Goal: Task Accomplishment & Management: Use online tool/utility

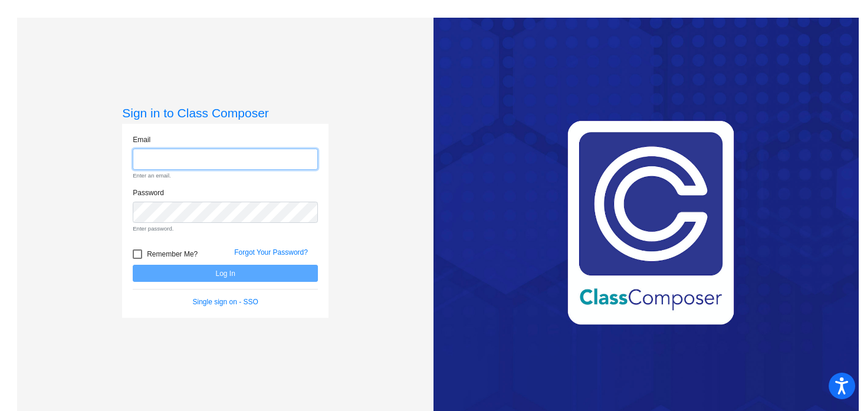
type input "[EMAIL_ADDRESS][DOMAIN_NAME]"
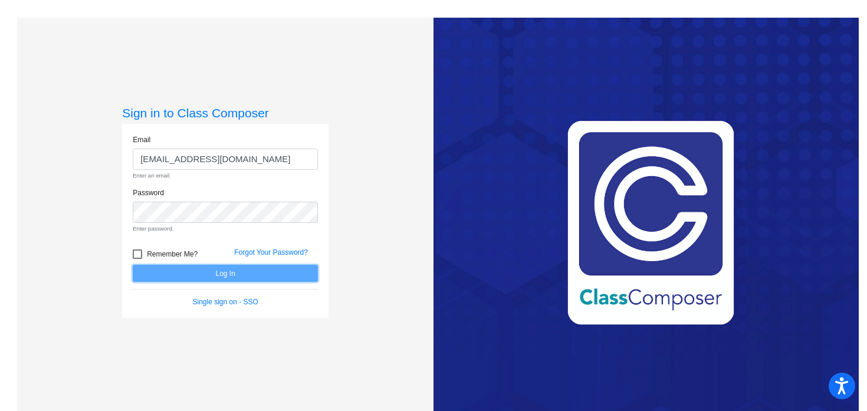
click at [244, 276] on form "Email [EMAIL_ADDRESS][DOMAIN_NAME] Enter an email. Password Enter password. Rem…" at bounding box center [225, 221] width 185 height 173
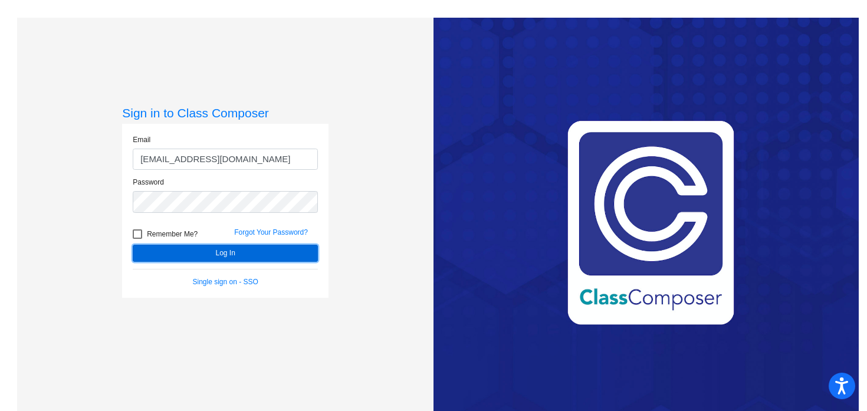
click at [234, 255] on button "Log In" at bounding box center [225, 253] width 185 height 17
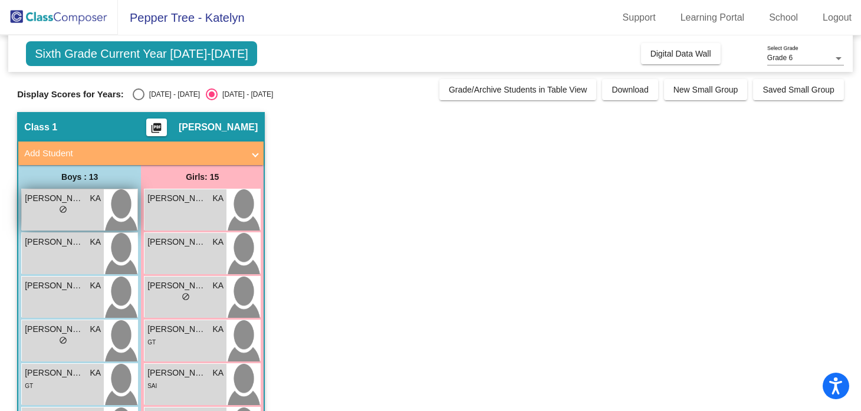
click at [62, 202] on span "[PERSON_NAME]" at bounding box center [54, 198] width 59 height 12
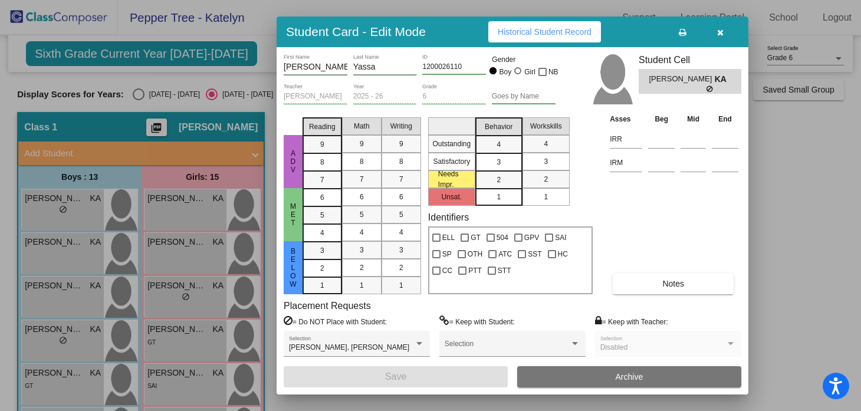
click at [723, 31] on icon "button" at bounding box center [720, 32] width 6 height 8
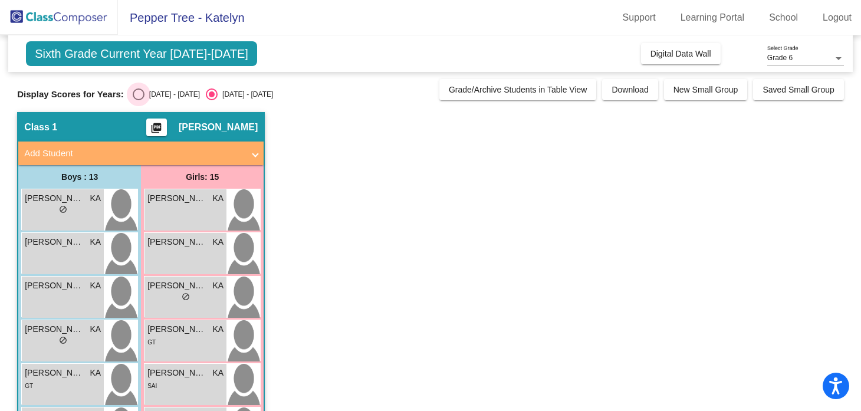
click at [142, 94] on div "Select an option" at bounding box center [139, 94] width 12 height 12
click at [139, 100] on input "[DATE] - [DATE]" at bounding box center [138, 100] width 1 height 1
radio input "true"
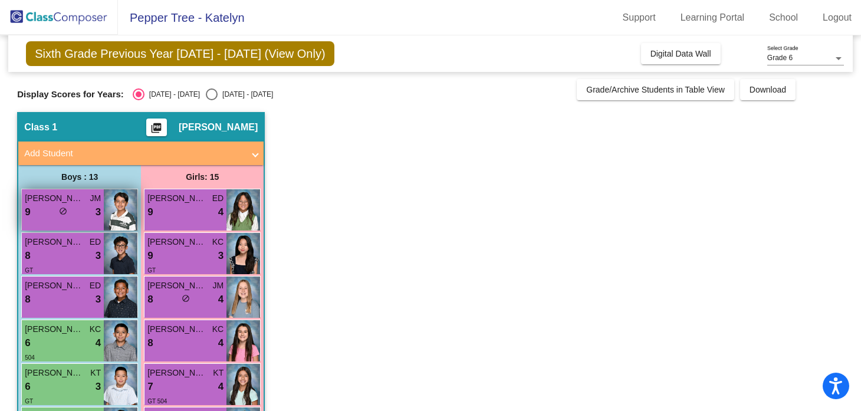
click at [65, 222] on div "[PERSON_NAME] JM 9 lock do_not_disturb_alt 3" at bounding box center [63, 209] width 82 height 41
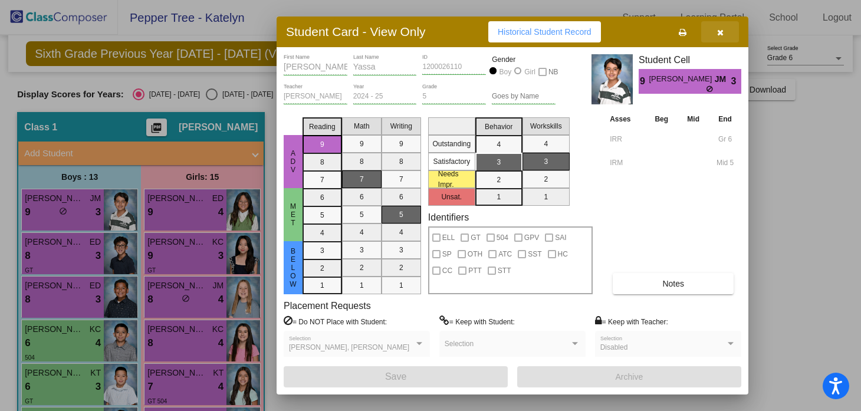
click at [734, 32] on button "button" at bounding box center [720, 31] width 38 height 21
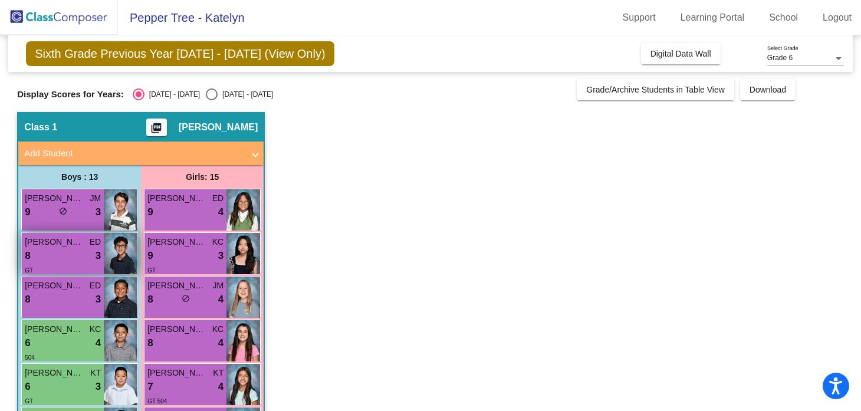
click at [58, 256] on div "8 lock do_not_disturb_alt 3" at bounding box center [63, 255] width 76 height 15
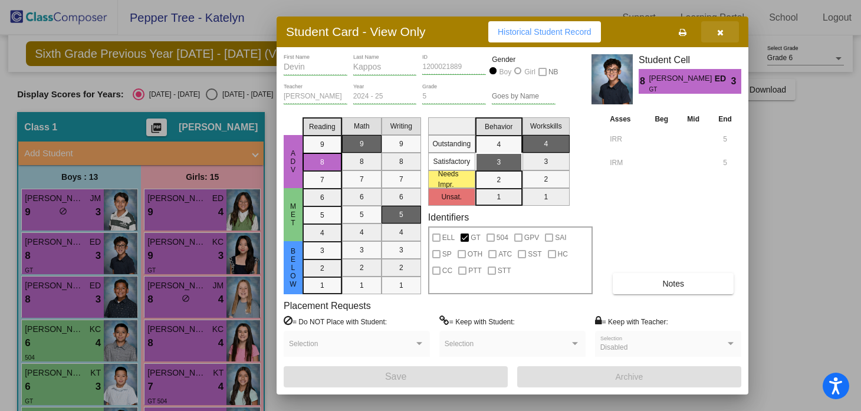
click at [715, 34] on button "button" at bounding box center [720, 31] width 38 height 21
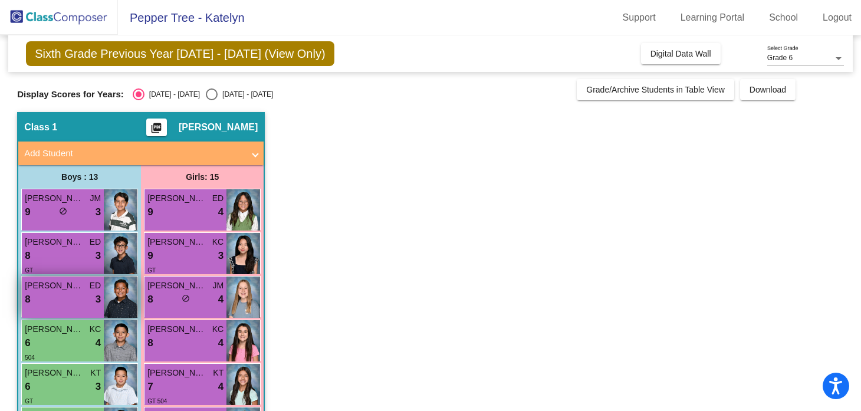
click at [54, 306] on div "8 lock do_not_disturb_alt 3" at bounding box center [63, 299] width 76 height 15
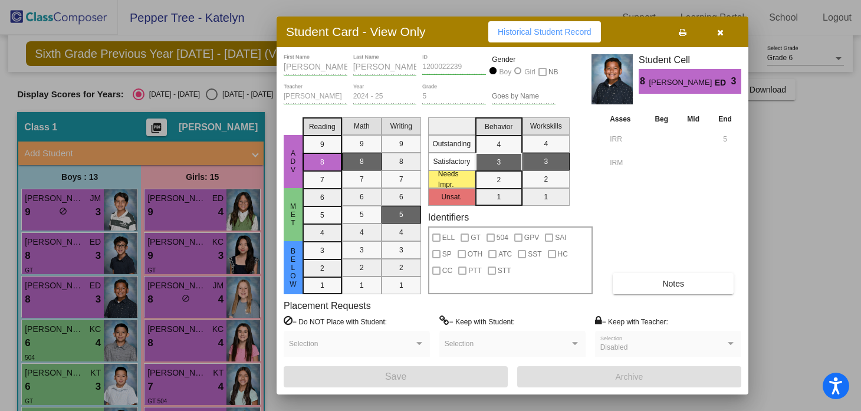
click at [720, 31] on icon "button" at bounding box center [720, 32] width 6 height 8
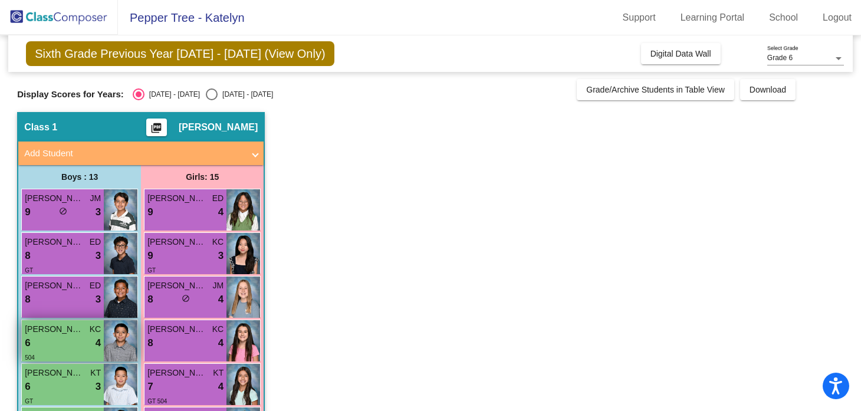
click at [78, 338] on div "6 lock do_not_disturb_alt 4" at bounding box center [63, 343] width 76 height 15
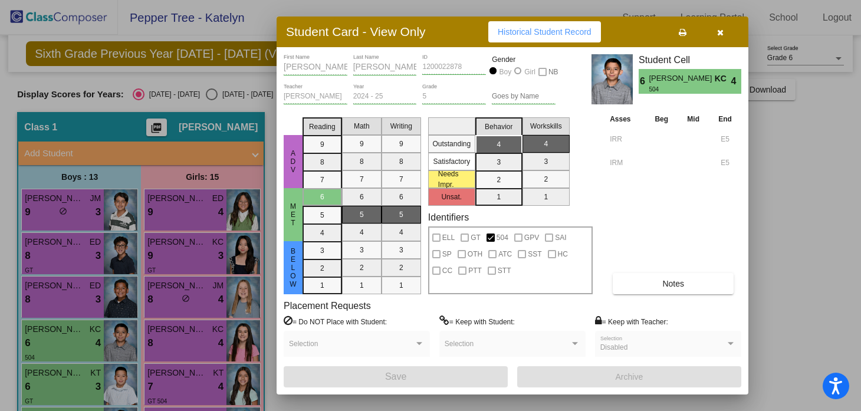
click at [723, 27] on span "button" at bounding box center [720, 31] width 6 height 9
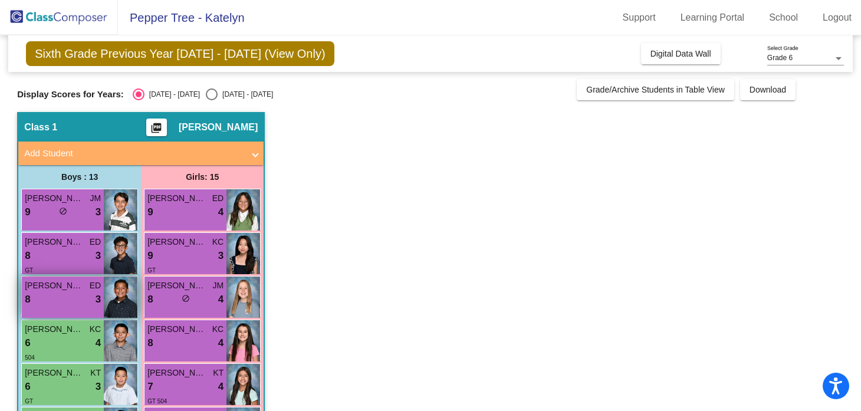
scroll to position [50, 0]
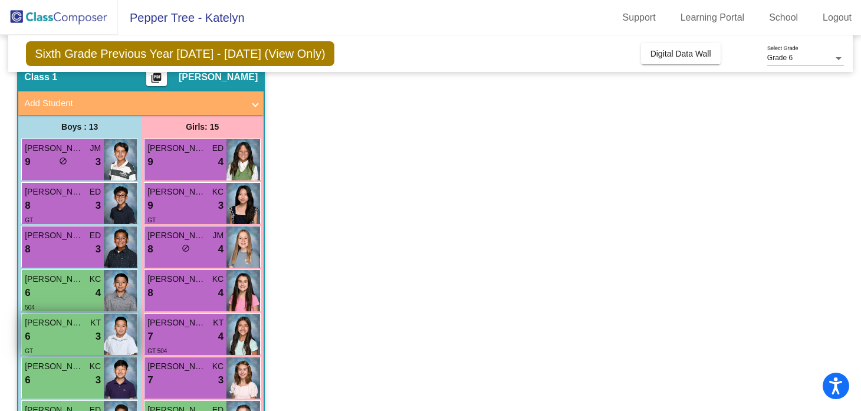
click at [71, 333] on div "6 lock do_not_disturb_alt 3" at bounding box center [63, 336] width 76 height 15
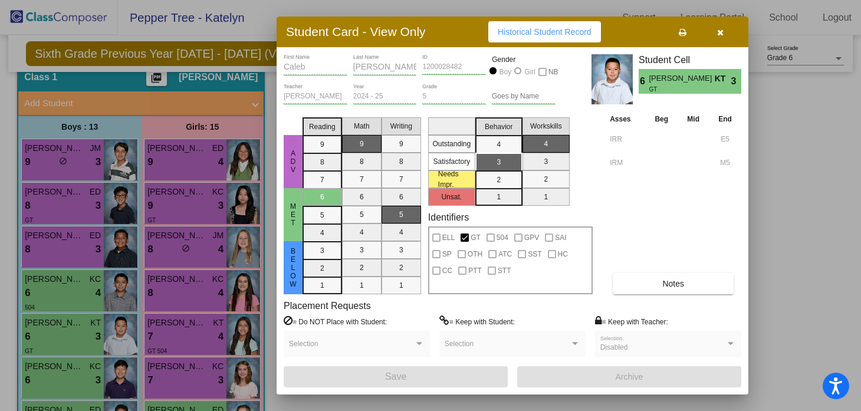
click at [730, 22] on button "button" at bounding box center [720, 31] width 38 height 21
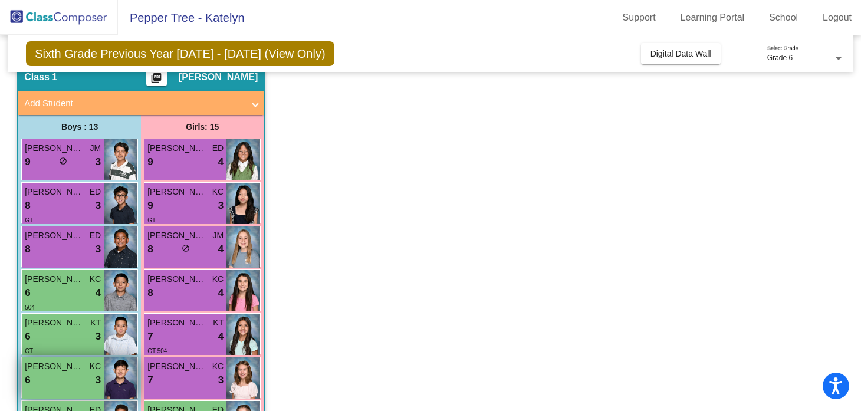
click at [69, 369] on span "[PERSON_NAME]" at bounding box center [54, 366] width 59 height 12
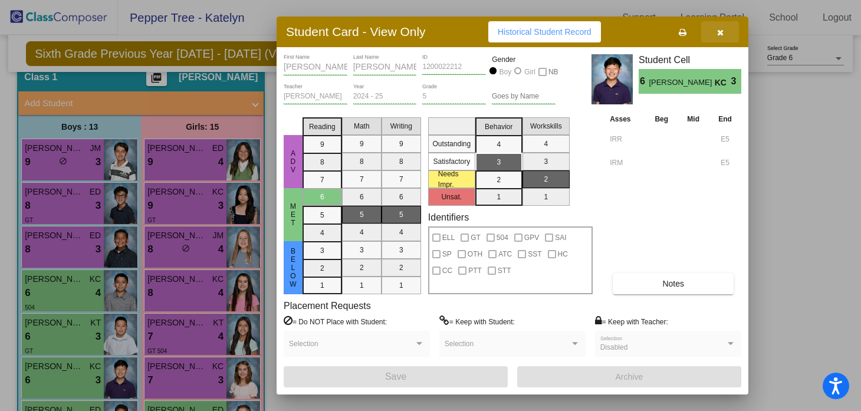
click at [720, 34] on icon "button" at bounding box center [720, 32] width 6 height 8
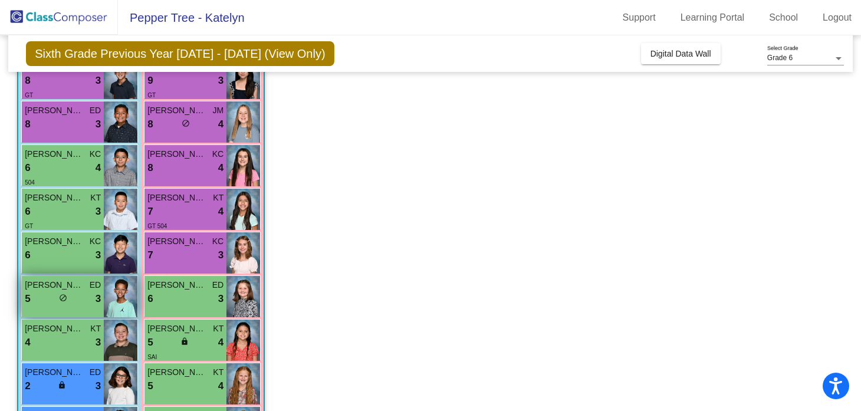
scroll to position [179, 0]
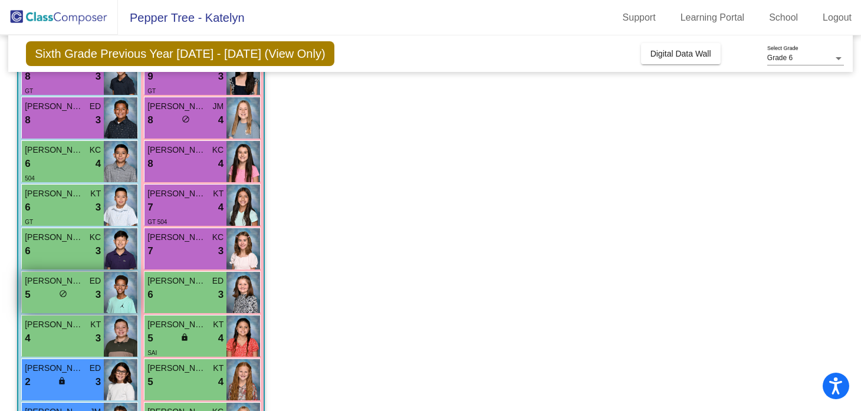
click at [71, 301] on div "5 lock do_not_disturb_alt 3" at bounding box center [63, 294] width 76 height 15
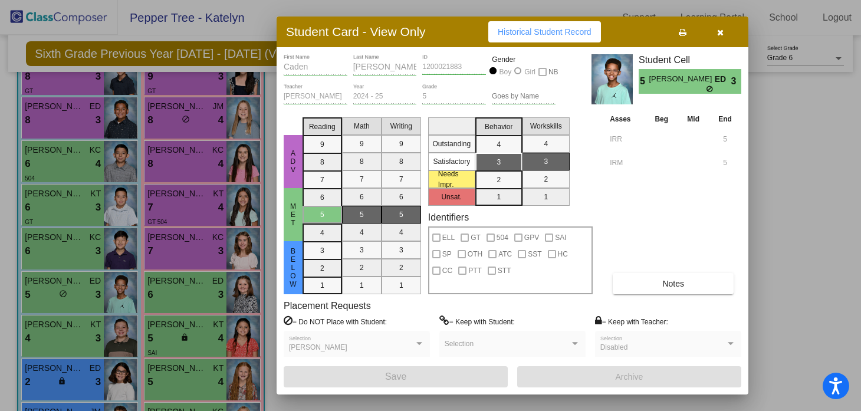
click at [717, 33] on icon "button" at bounding box center [720, 32] width 6 height 8
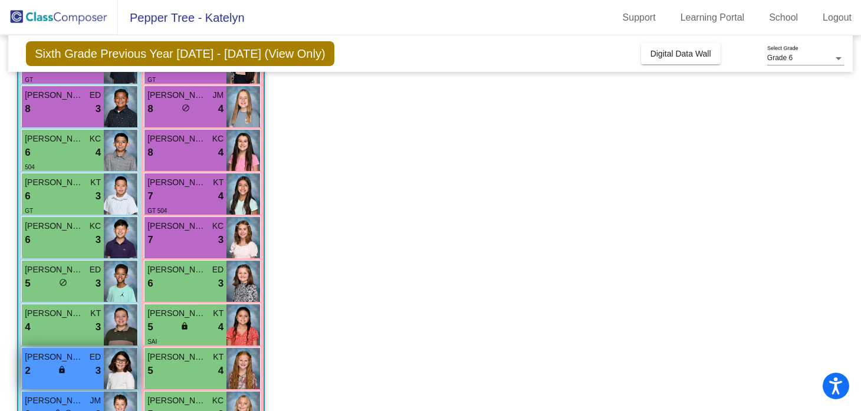
scroll to position [193, 0]
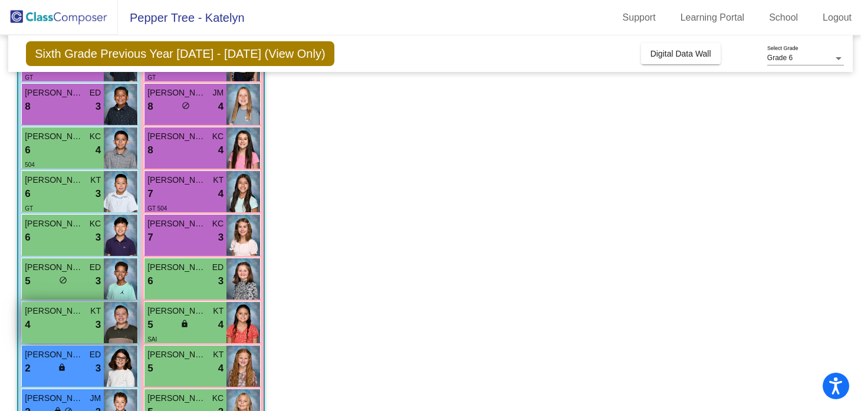
click at [73, 324] on div "4 lock do_not_disturb_alt 3" at bounding box center [63, 324] width 76 height 15
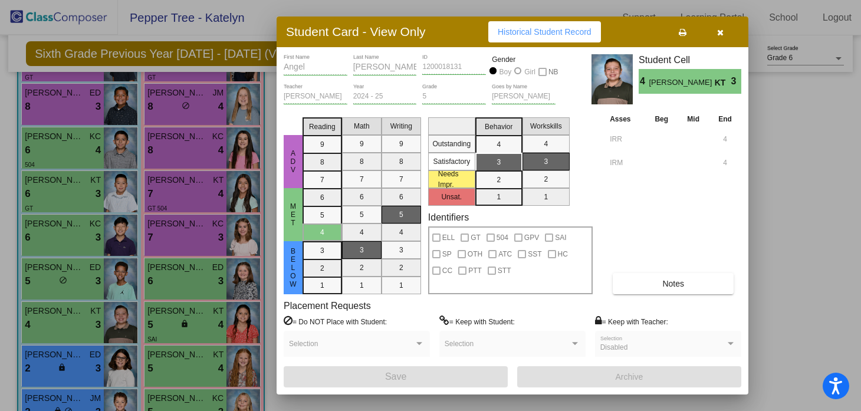
click at [720, 34] on icon "button" at bounding box center [720, 32] width 6 height 8
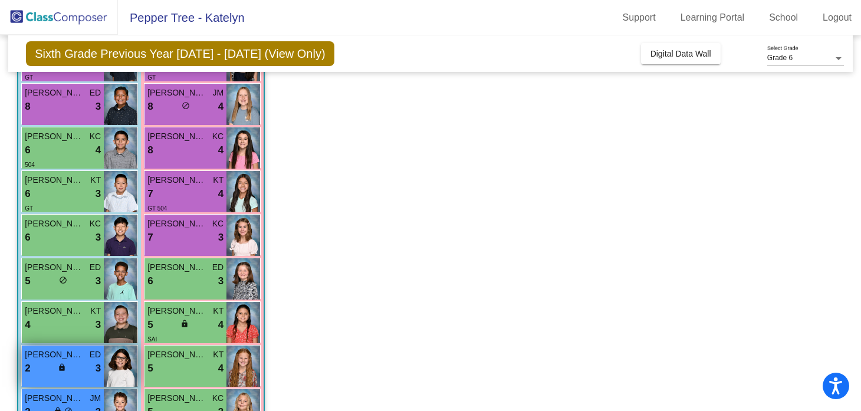
click at [50, 378] on div "[PERSON_NAME] 2 lock do_not_disturb_alt 3" at bounding box center [63, 366] width 82 height 41
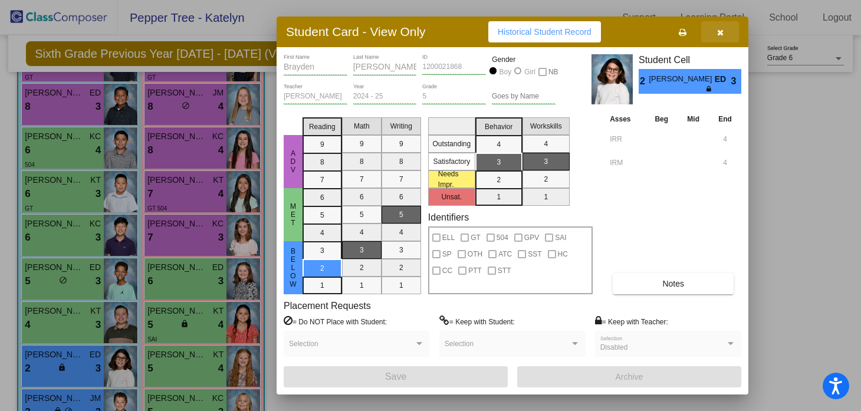
click at [718, 40] on button "button" at bounding box center [720, 31] width 38 height 21
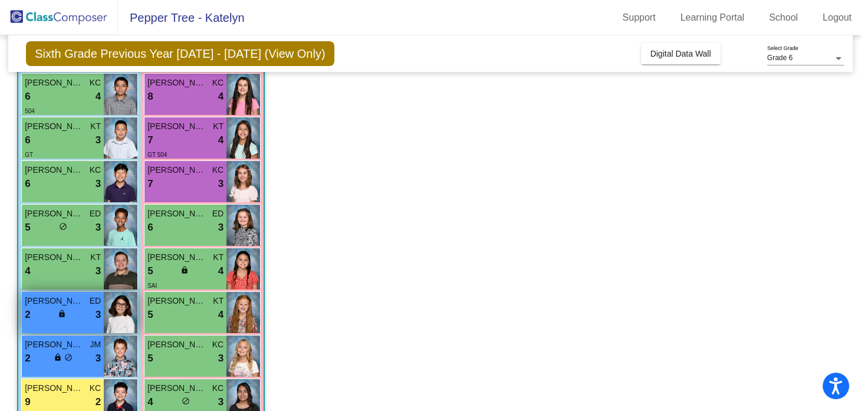
scroll to position [250, 0]
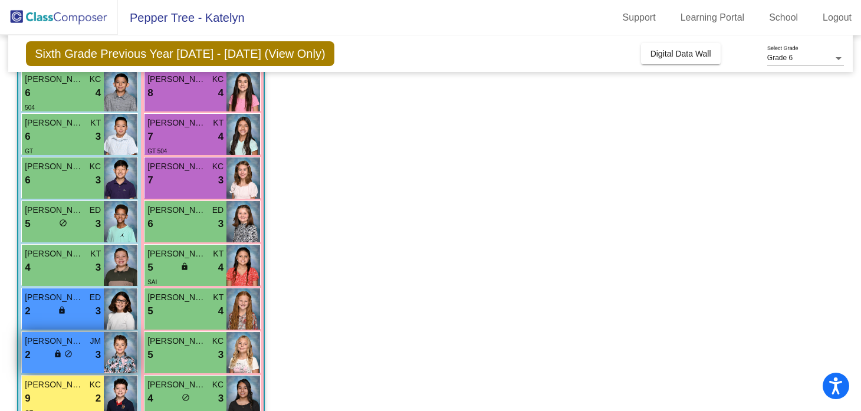
click at [84, 350] on div "2 lock do_not_disturb_alt 3" at bounding box center [63, 355] width 76 height 15
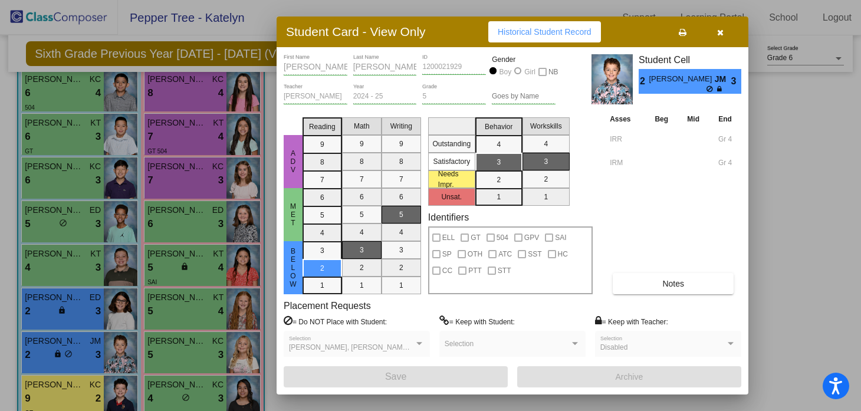
click at [415, 339] on div "[PERSON_NAME], [PERSON_NAME], [PERSON_NAME] Selection" at bounding box center [357, 346] width 136 height 21
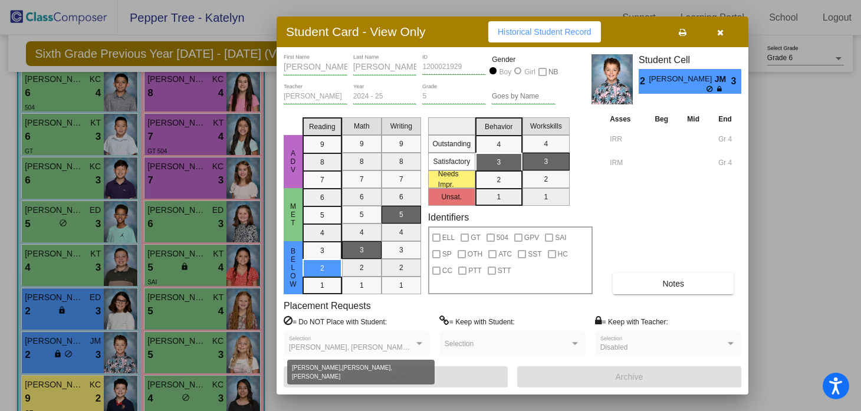
click at [415, 348] on div "[PERSON_NAME], [PERSON_NAME], [PERSON_NAME]" at bounding box center [357, 348] width 136 height 8
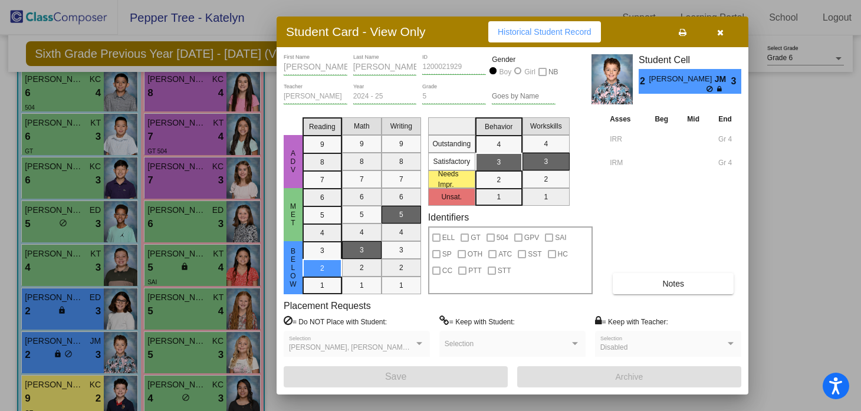
click at [724, 30] on button "button" at bounding box center [720, 31] width 38 height 21
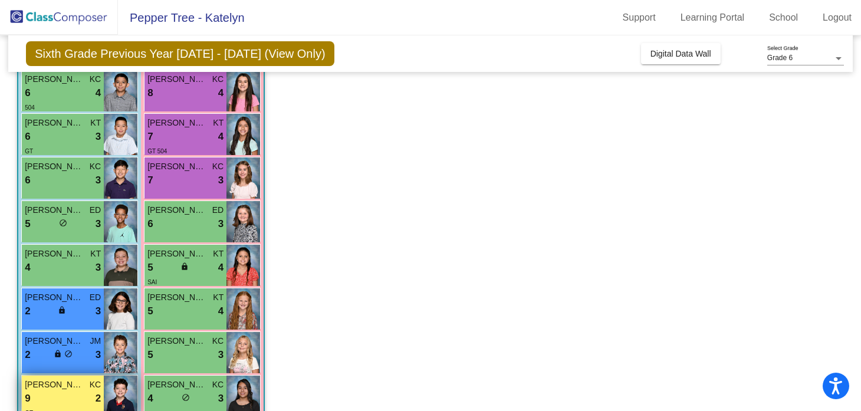
click at [64, 387] on span "[PERSON_NAME]" at bounding box center [54, 385] width 59 height 12
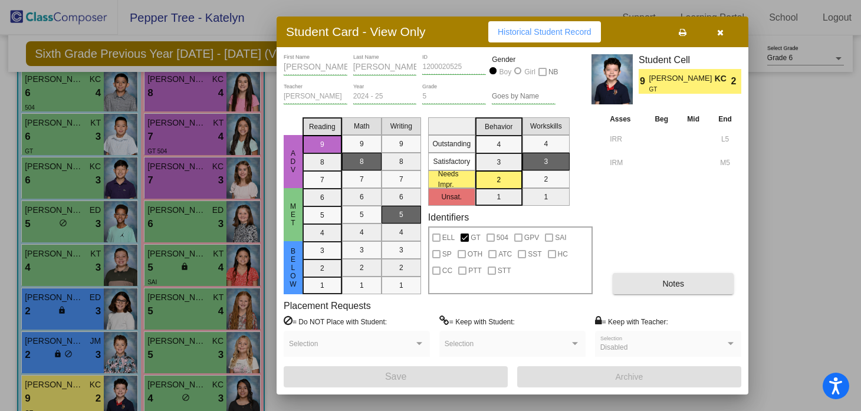
click at [686, 279] on button "Notes" at bounding box center [673, 283] width 121 height 21
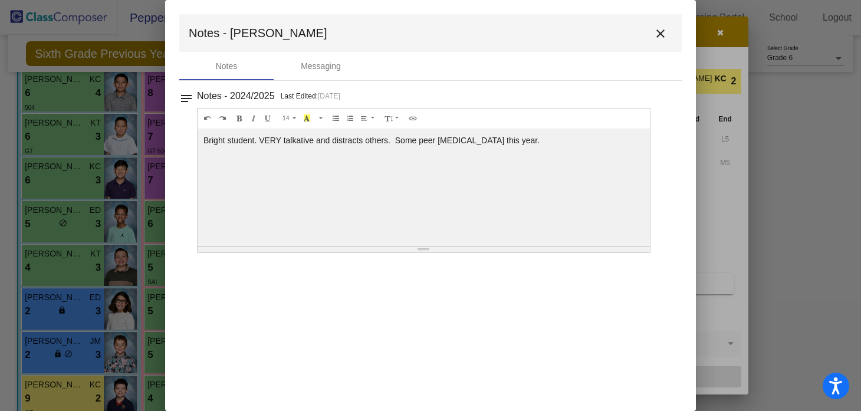
click at [661, 33] on mat-icon "close" at bounding box center [661, 34] width 14 height 14
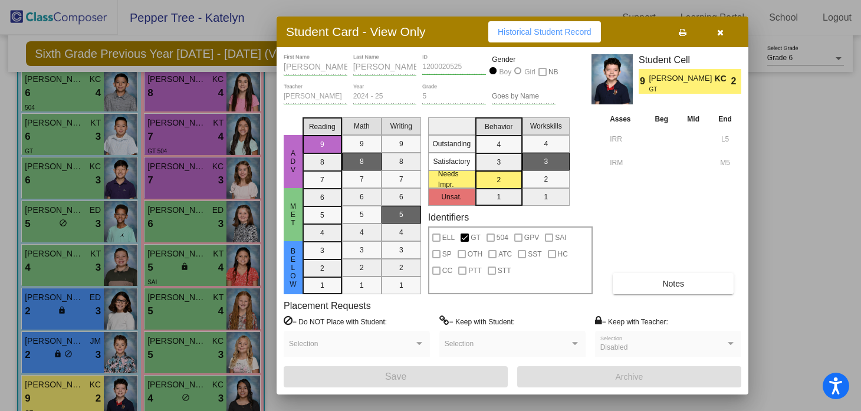
click at [716, 37] on button "button" at bounding box center [720, 31] width 38 height 21
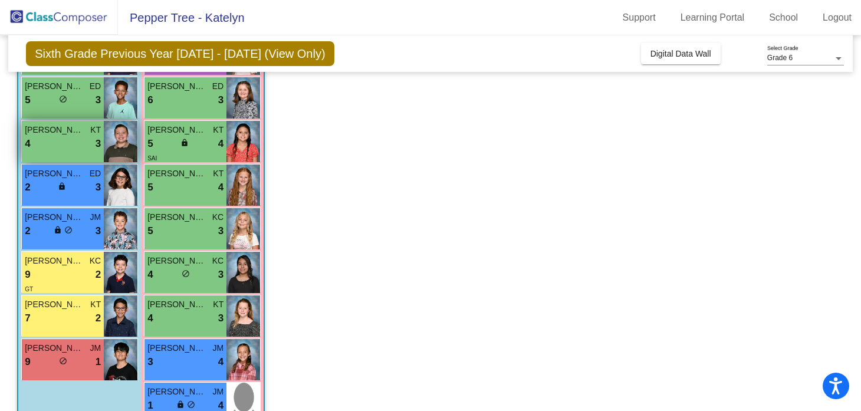
scroll to position [386, 0]
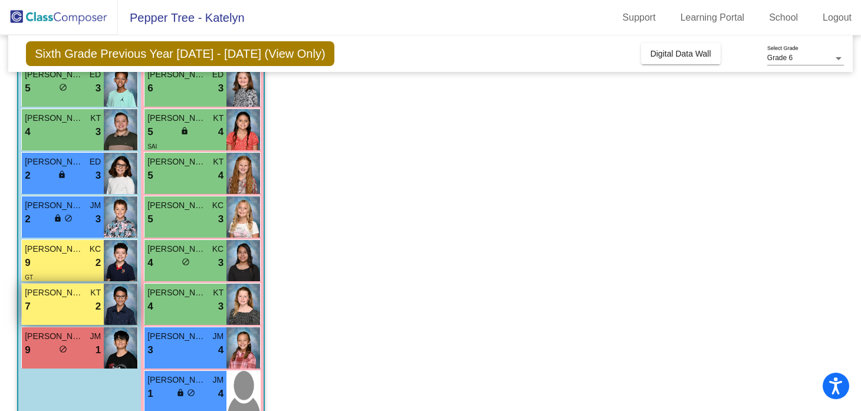
click at [58, 307] on div "7 lock do_not_disturb_alt 2" at bounding box center [63, 306] width 76 height 15
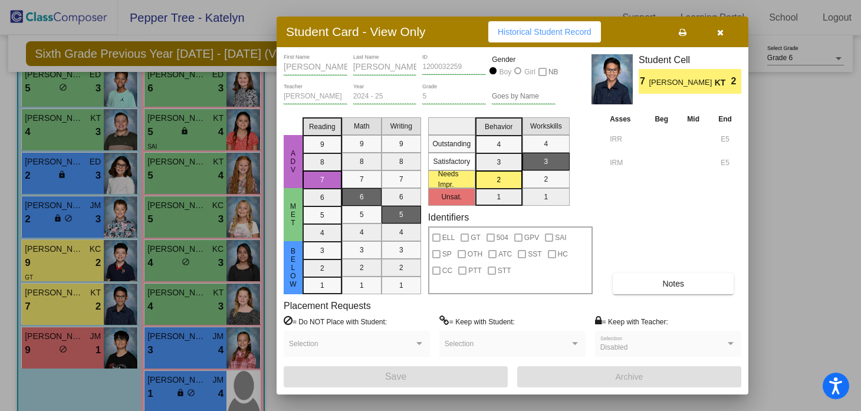
click at [633, 277] on button "Notes" at bounding box center [673, 283] width 121 height 21
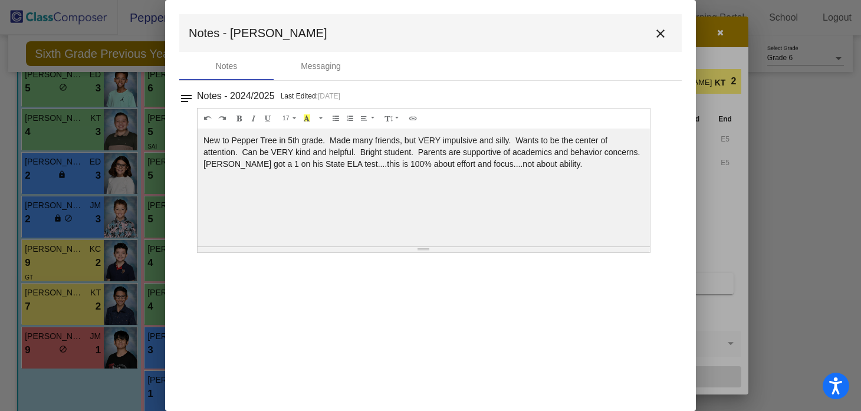
click at [679, 60] on div "Notes Messaging" at bounding box center [430, 66] width 503 height 28
click at [654, 32] on mat-icon "close" at bounding box center [661, 34] width 14 height 14
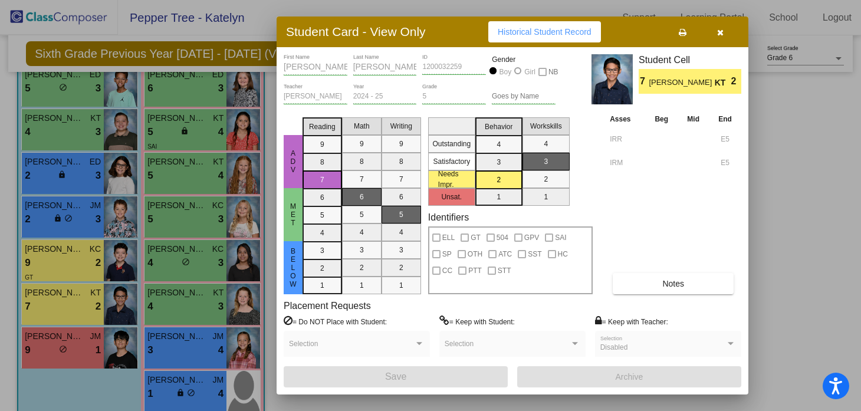
click at [722, 29] on icon "button" at bounding box center [720, 32] width 6 height 8
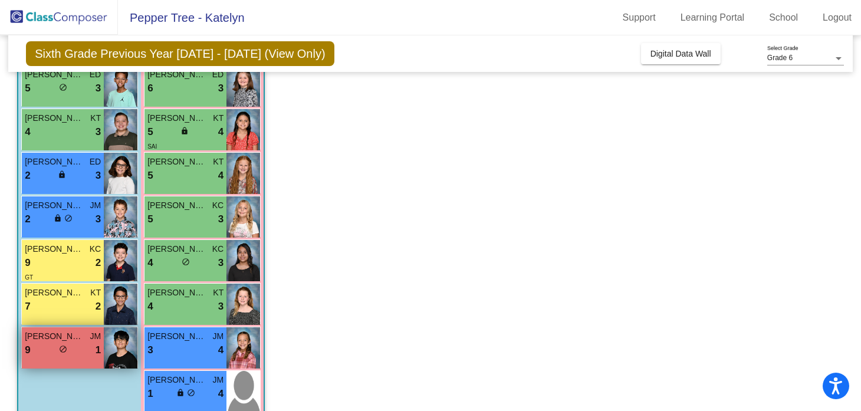
click at [60, 359] on div "[PERSON_NAME] JM 9 lock do_not_disturb_alt 1" at bounding box center [63, 347] width 82 height 41
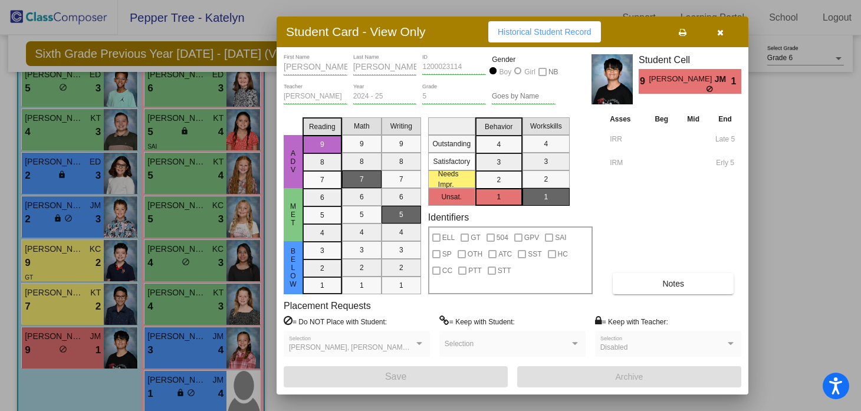
click at [680, 290] on button "Notes" at bounding box center [673, 283] width 121 height 21
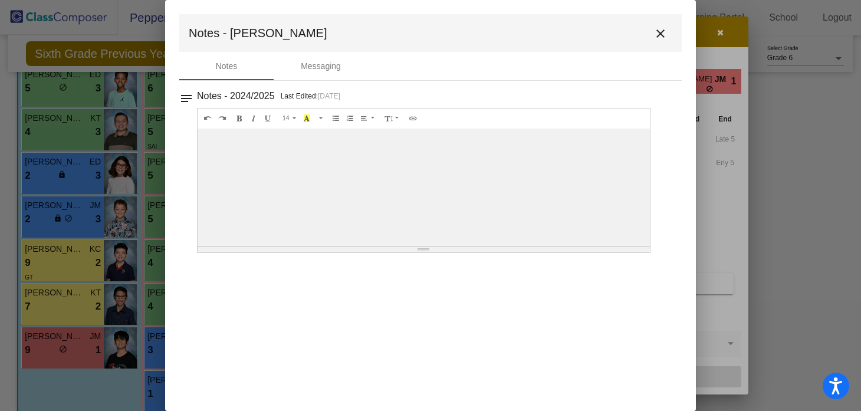
click at [657, 34] on mat-icon "close" at bounding box center [661, 34] width 14 height 14
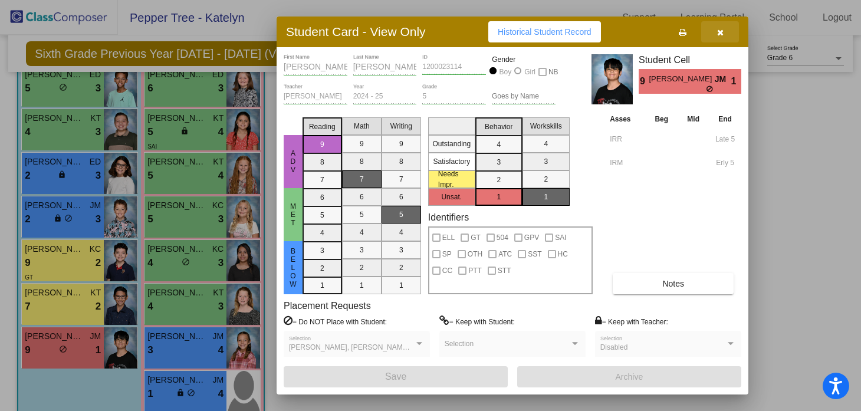
click at [723, 34] on icon "button" at bounding box center [720, 32] width 6 height 8
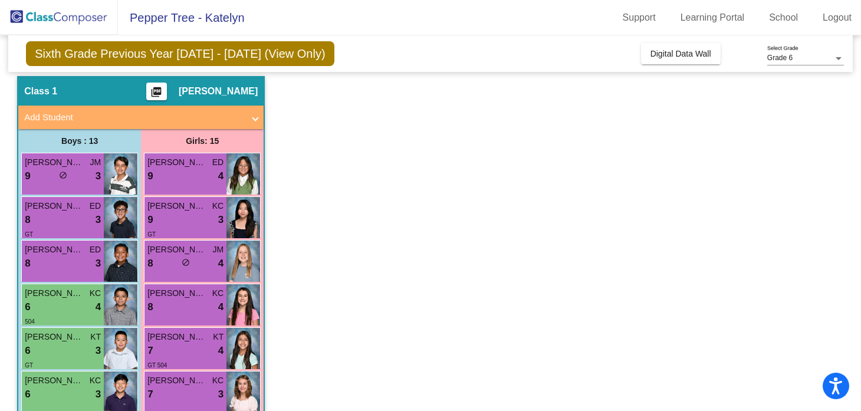
scroll to position [0, 0]
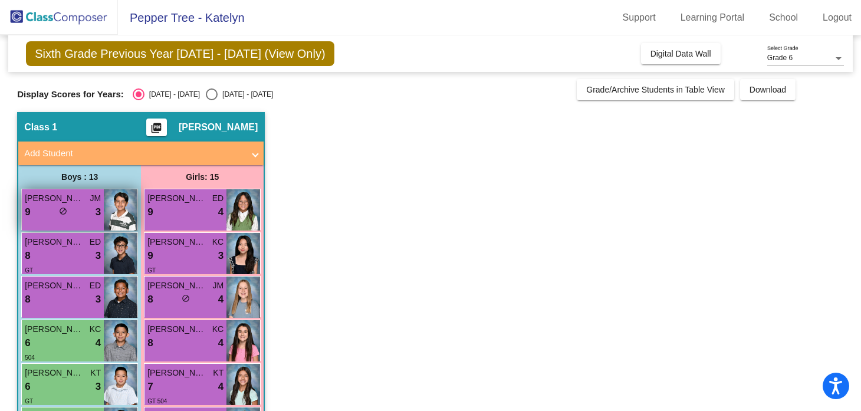
click at [69, 207] on div "9 lock do_not_disturb_alt 3" at bounding box center [63, 212] width 76 height 15
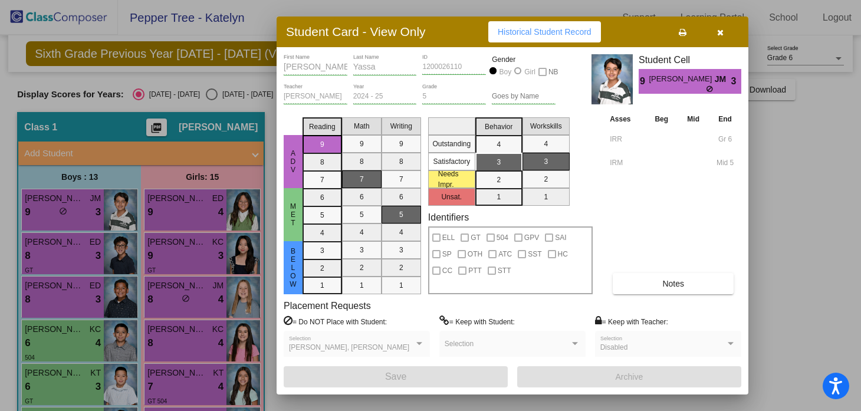
click at [642, 289] on button "Notes" at bounding box center [673, 283] width 121 height 21
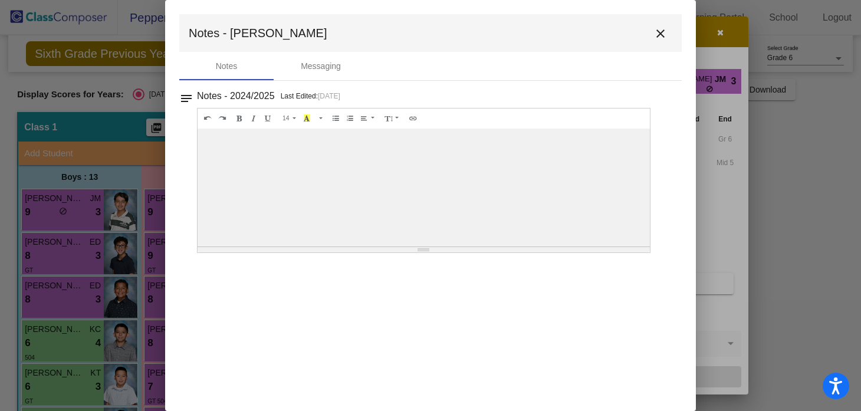
click at [662, 31] on mat-icon "close" at bounding box center [661, 34] width 14 height 14
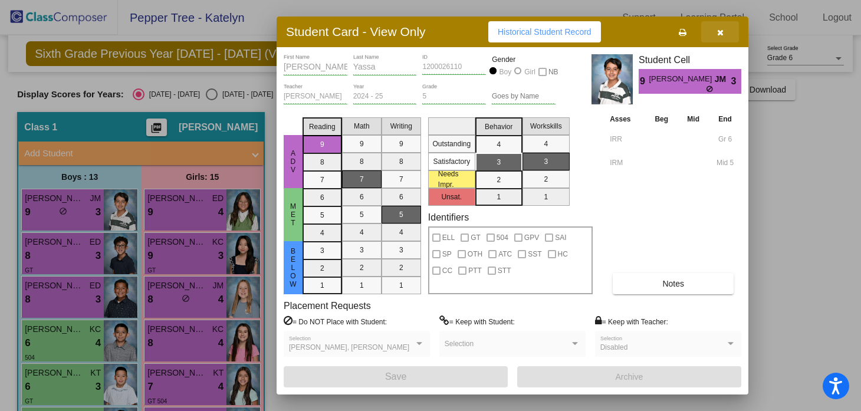
click at [716, 27] on button "button" at bounding box center [720, 31] width 38 height 21
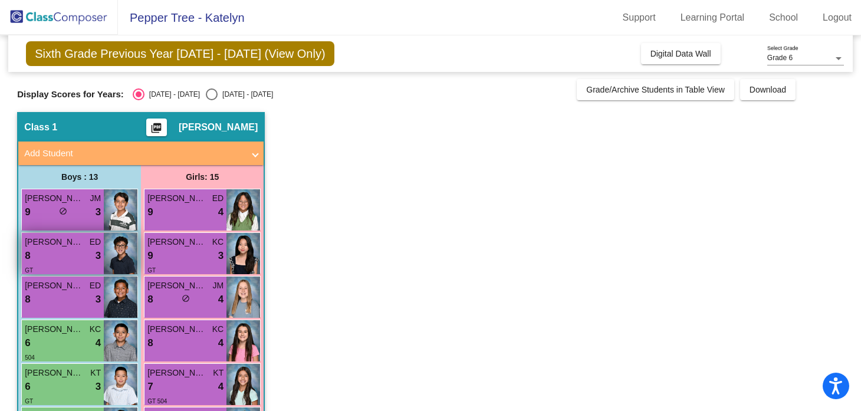
click at [94, 242] on span "ED" at bounding box center [95, 242] width 11 height 12
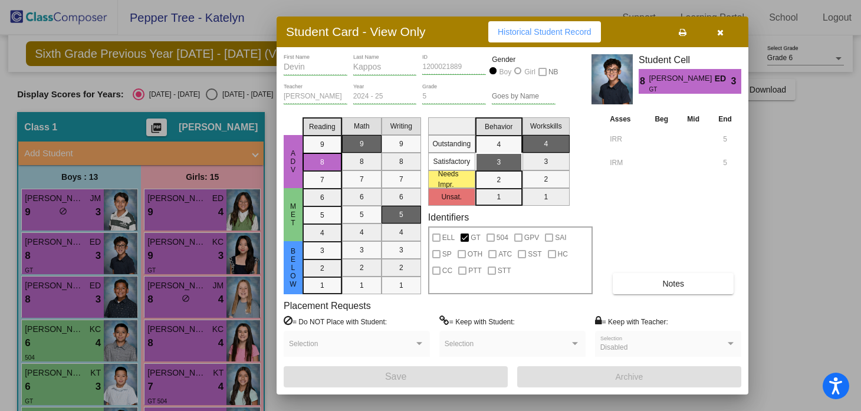
click at [642, 280] on button "Notes" at bounding box center [673, 283] width 121 height 21
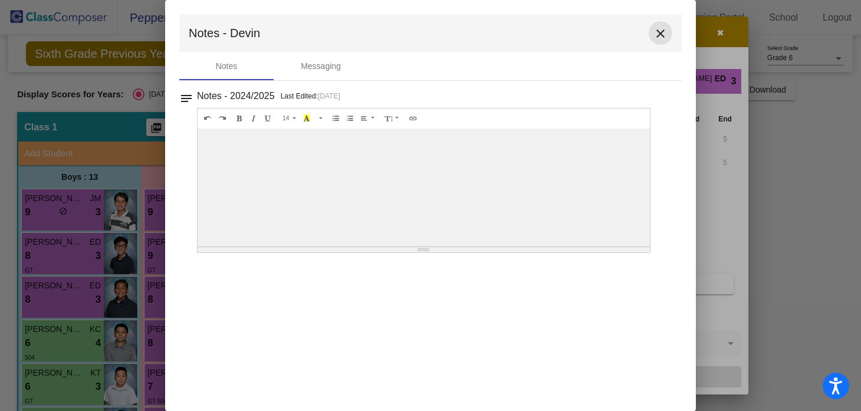
click at [663, 33] on mat-icon "close" at bounding box center [661, 34] width 14 height 14
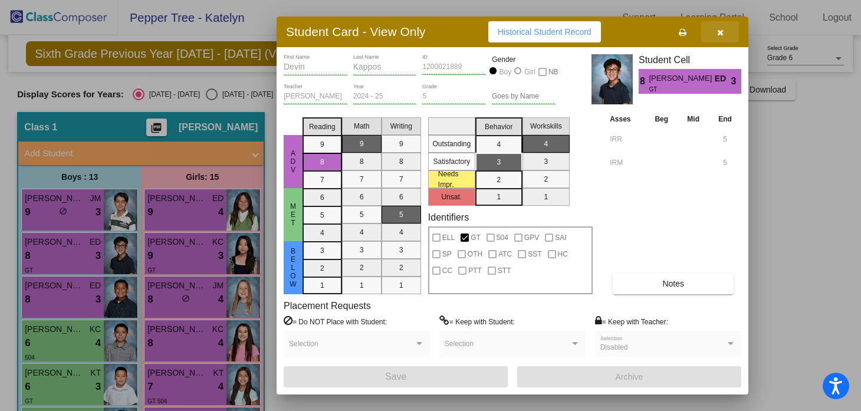
click at [716, 28] on button "button" at bounding box center [720, 31] width 38 height 21
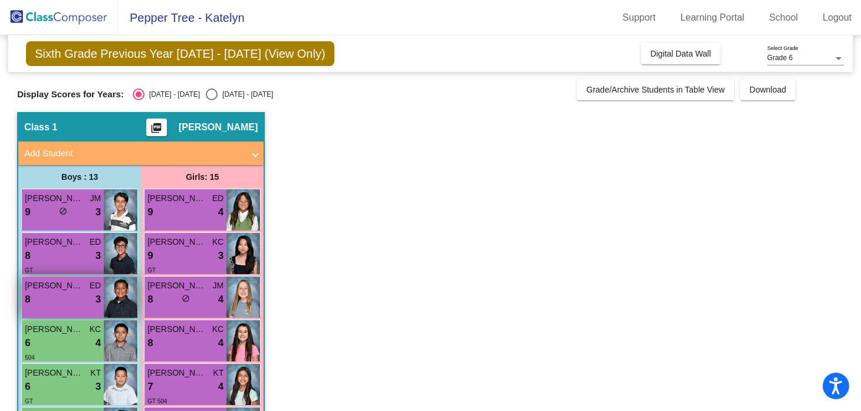
click at [80, 296] on div "8 lock do_not_disturb_alt 3" at bounding box center [63, 299] width 76 height 15
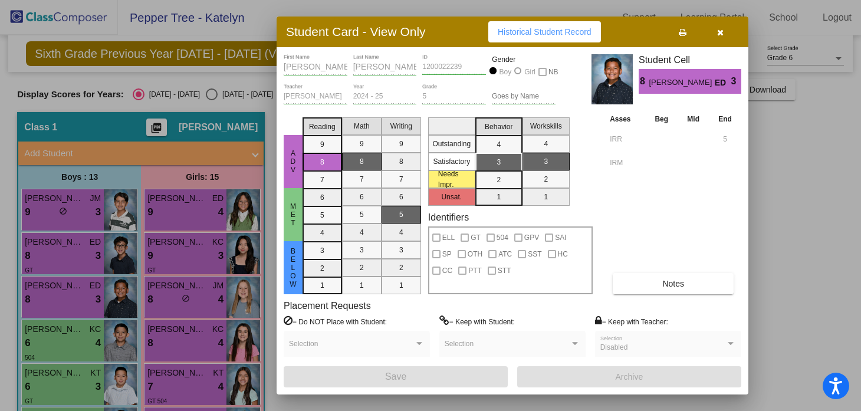
click at [660, 290] on button "Notes" at bounding box center [673, 283] width 121 height 21
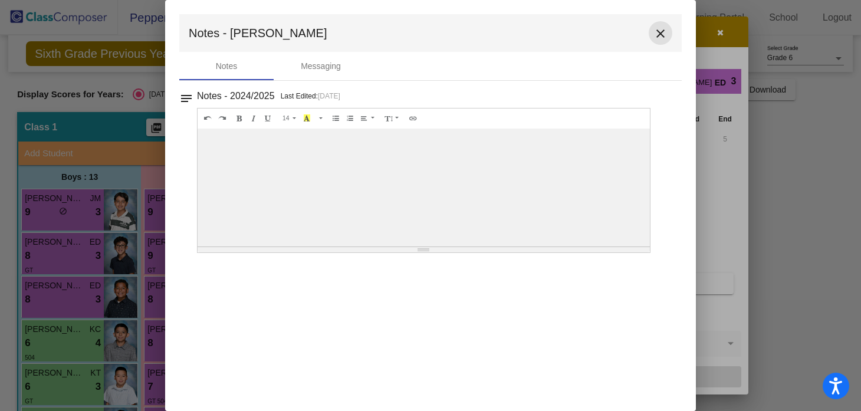
click at [658, 37] on mat-icon "close" at bounding box center [661, 34] width 14 height 14
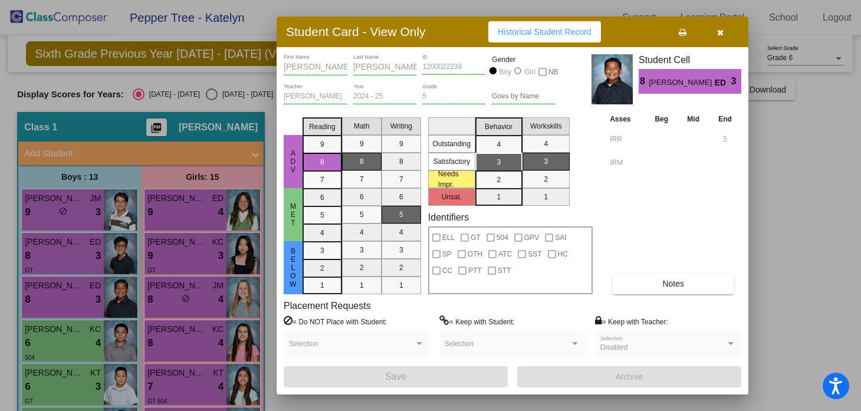
click at [710, 35] on button "button" at bounding box center [720, 31] width 38 height 21
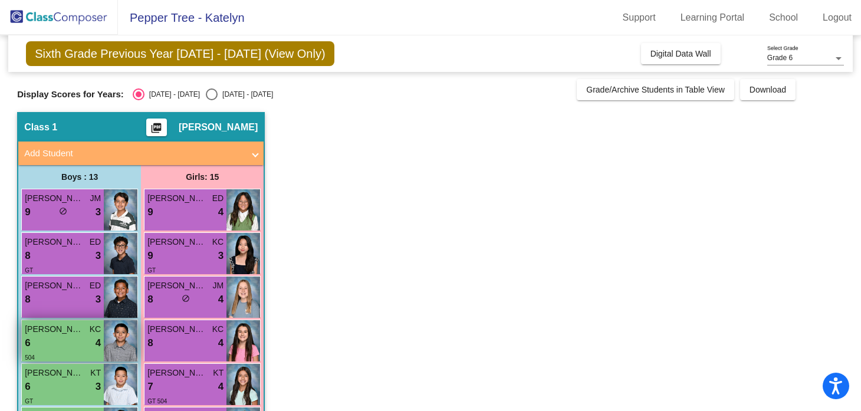
click at [70, 342] on div "6 lock do_not_disturb_alt 4" at bounding box center [63, 343] width 76 height 15
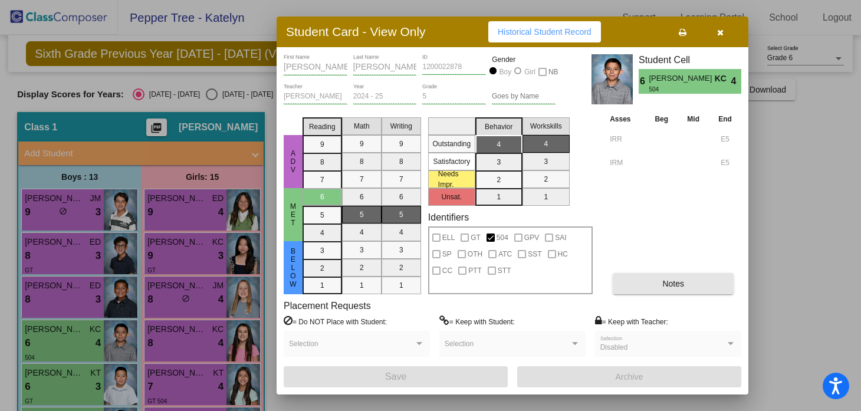
click at [641, 283] on button "Notes" at bounding box center [673, 283] width 121 height 21
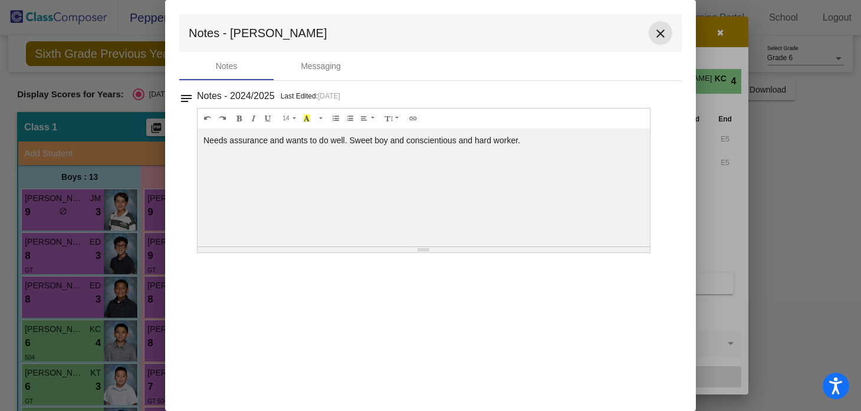
click at [661, 32] on mat-icon "close" at bounding box center [661, 34] width 14 height 14
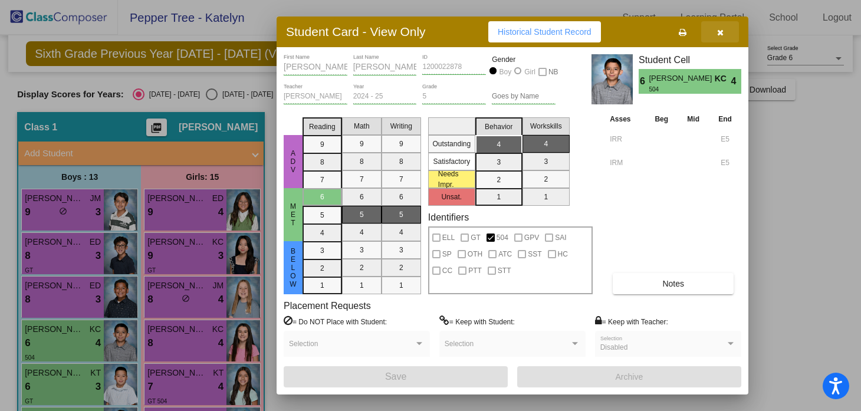
click at [715, 31] on button "button" at bounding box center [720, 31] width 38 height 21
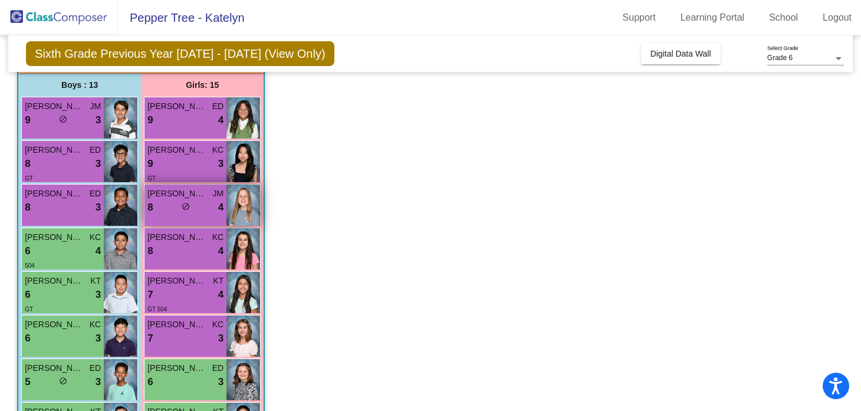
scroll to position [140, 0]
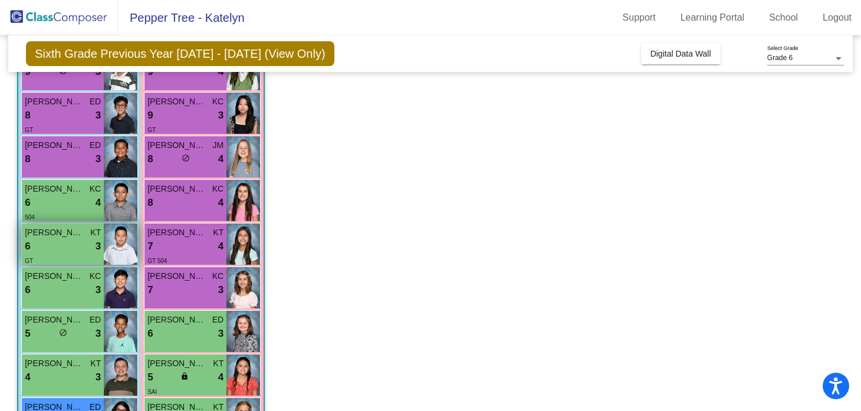
click at [74, 231] on span "[PERSON_NAME]" at bounding box center [54, 233] width 59 height 12
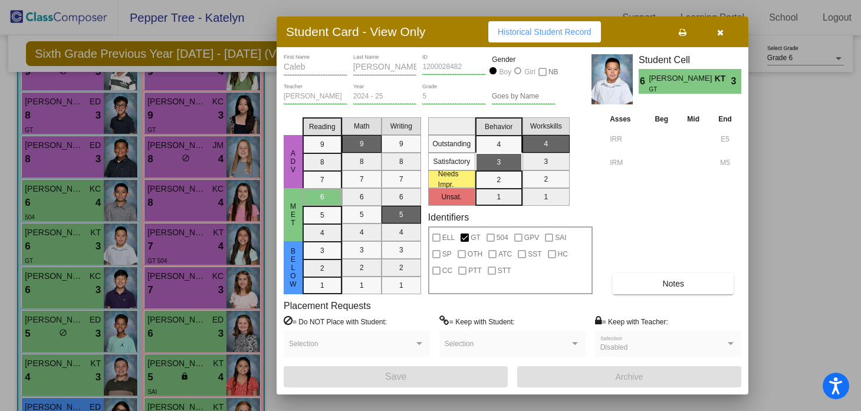
click at [651, 276] on button "Notes" at bounding box center [673, 283] width 121 height 21
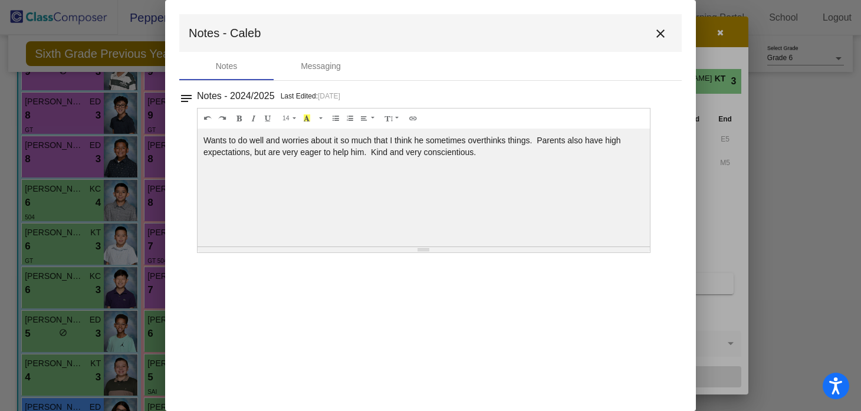
click at [655, 21] on mat-toolbar "Notes - Caleb close" at bounding box center [430, 33] width 503 height 38
click at [657, 35] on mat-icon "close" at bounding box center [661, 34] width 14 height 14
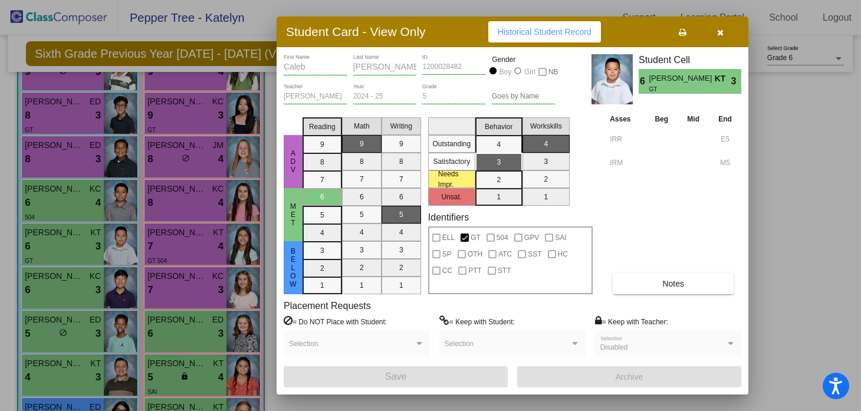
click at [725, 32] on button "button" at bounding box center [720, 31] width 38 height 21
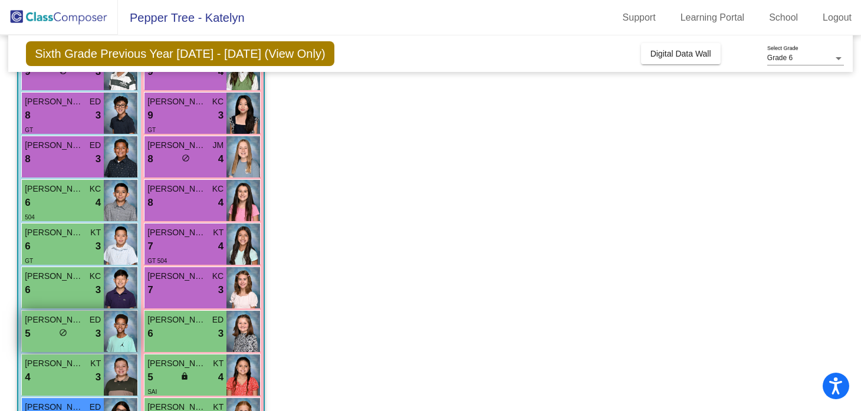
scroll to position [168, 0]
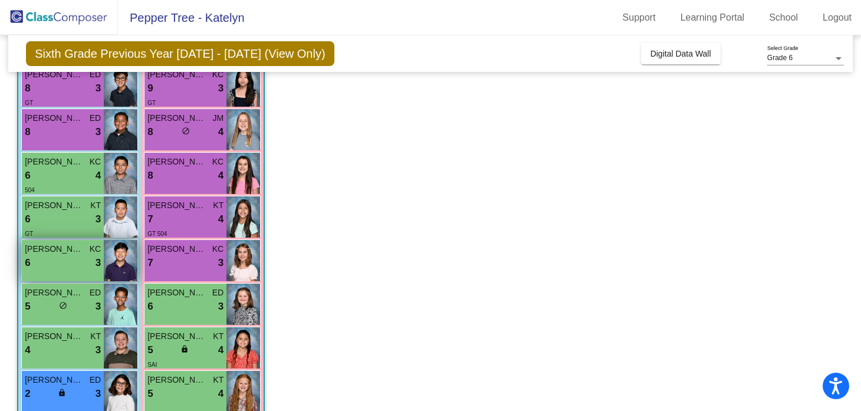
click at [61, 274] on div "[PERSON_NAME] KC 6 lock do_not_disturb_alt 3" at bounding box center [63, 260] width 82 height 41
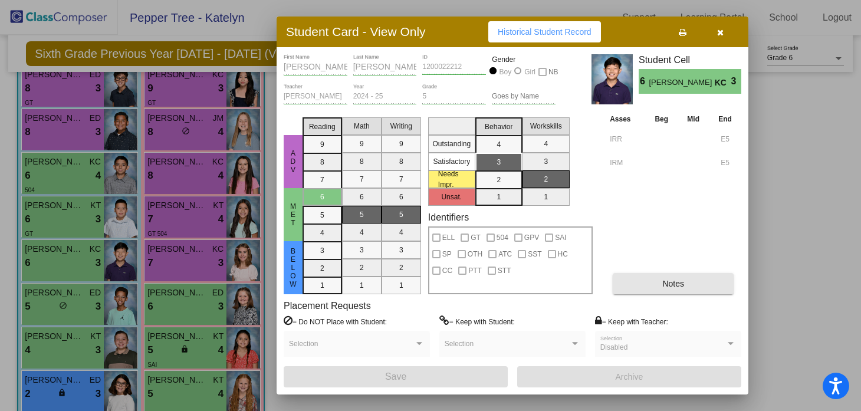
click at [678, 284] on span "Notes" at bounding box center [674, 283] width 22 height 9
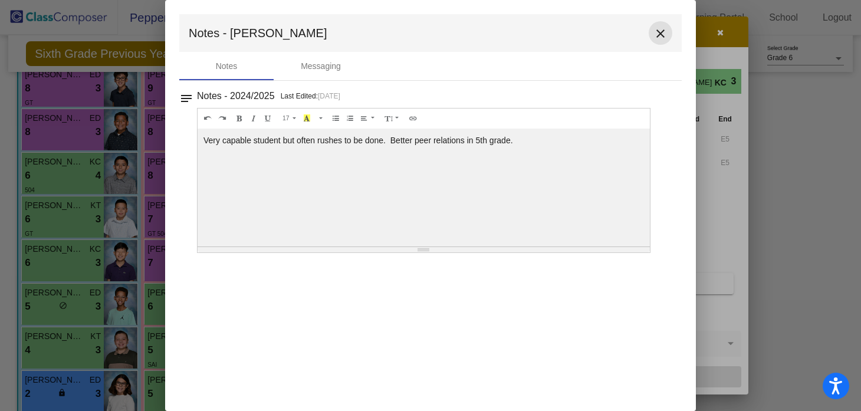
click at [661, 28] on mat-icon "close" at bounding box center [661, 34] width 14 height 14
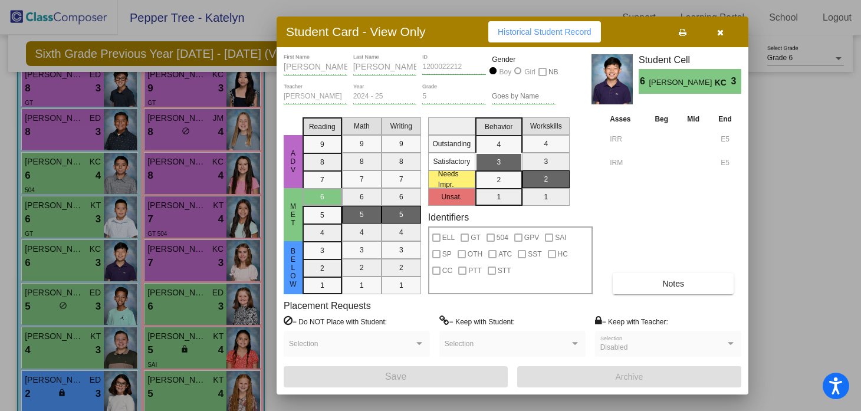
click at [717, 28] on span "button" at bounding box center [720, 31] width 6 height 9
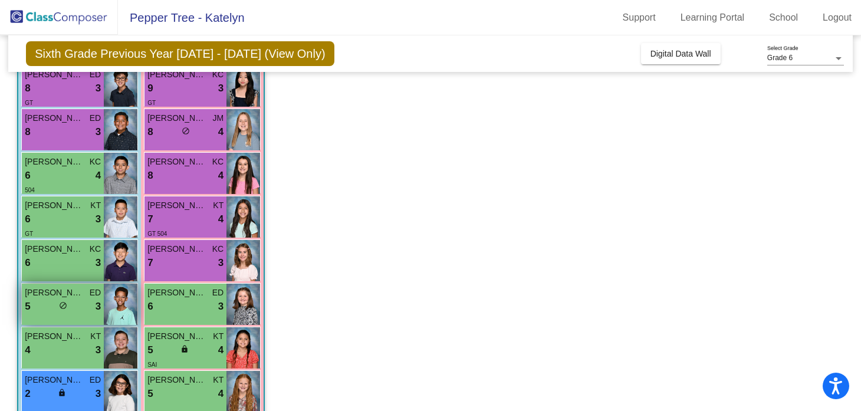
click at [78, 291] on span "[PERSON_NAME]" at bounding box center [54, 293] width 59 height 12
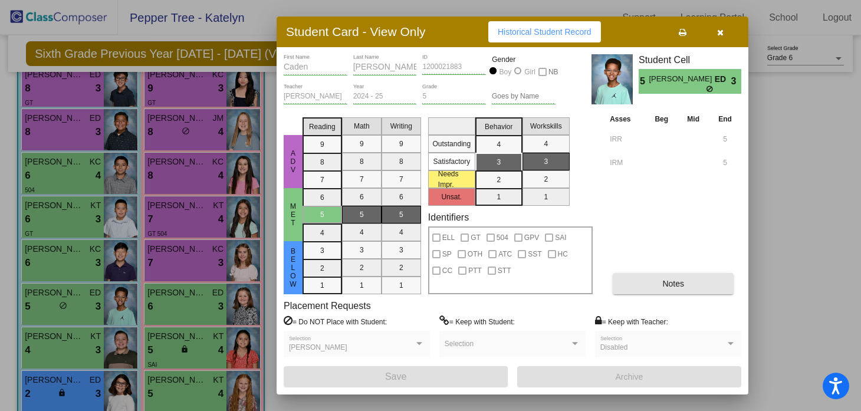
click at [674, 293] on button "Notes" at bounding box center [673, 283] width 121 height 21
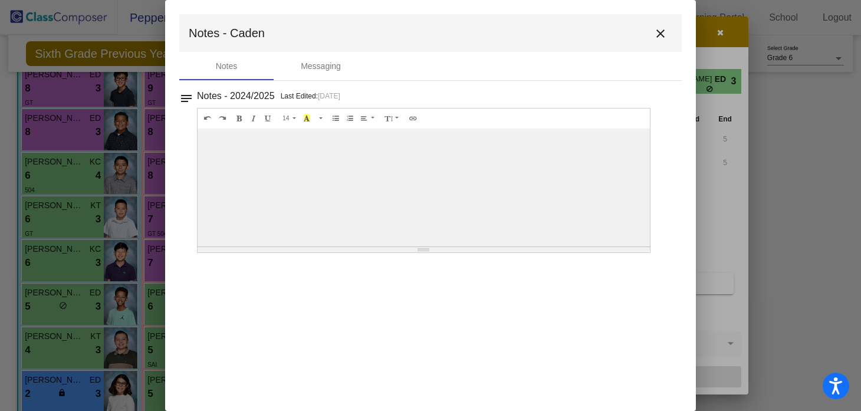
click at [659, 34] on mat-icon "close" at bounding box center [661, 34] width 14 height 14
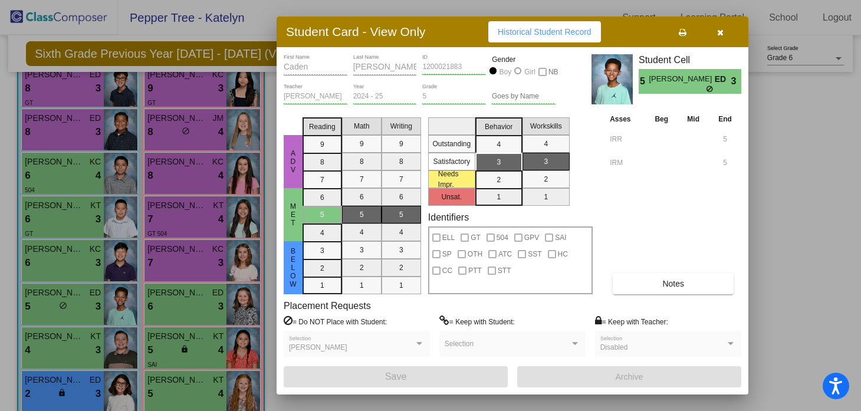
click at [720, 33] on icon "button" at bounding box center [720, 32] width 6 height 8
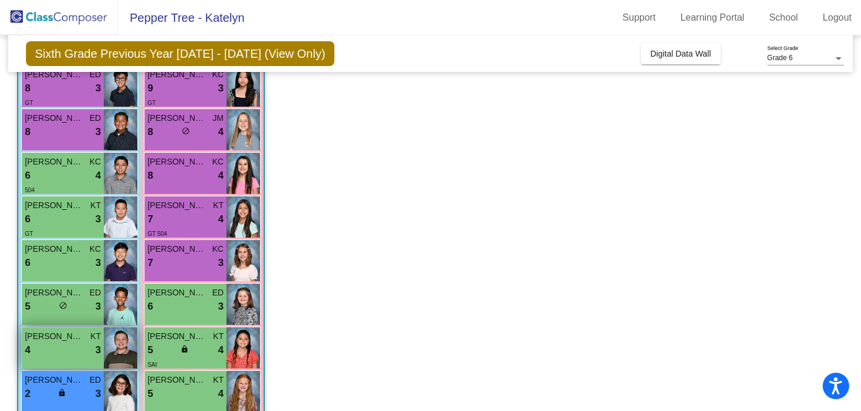
click at [74, 352] on div "4 lock do_not_disturb_alt 3" at bounding box center [63, 350] width 76 height 15
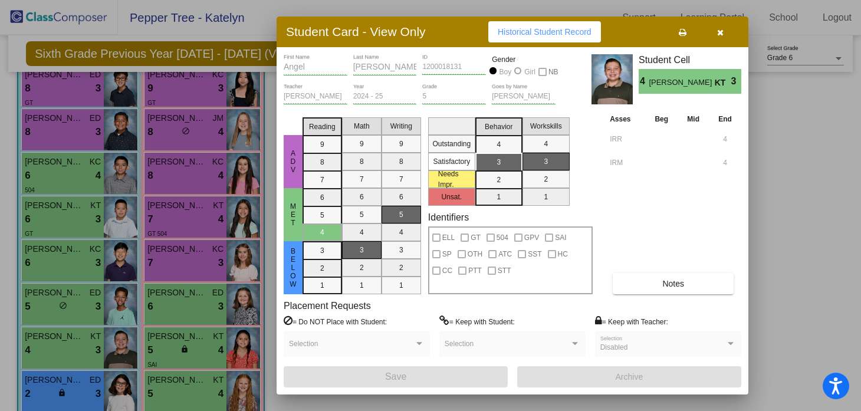
click at [657, 280] on button "Notes" at bounding box center [673, 283] width 121 height 21
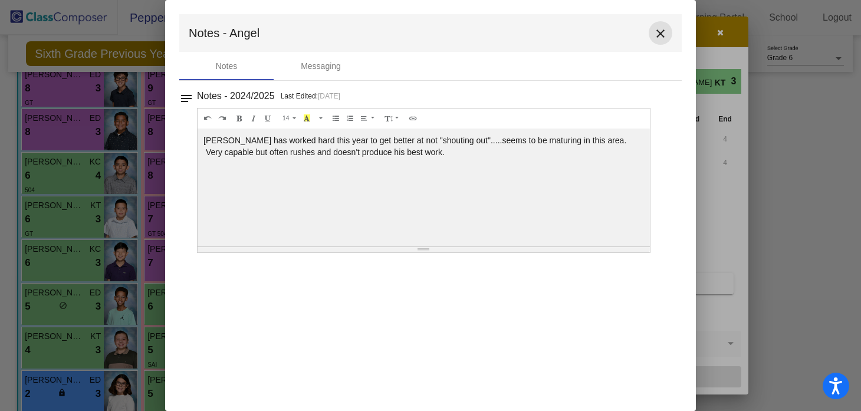
click at [651, 31] on button "close" at bounding box center [661, 33] width 24 height 24
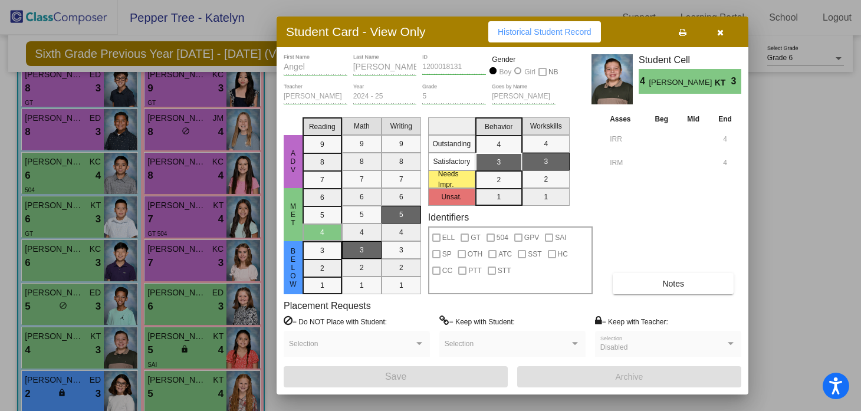
click at [721, 34] on icon "button" at bounding box center [720, 32] width 6 height 8
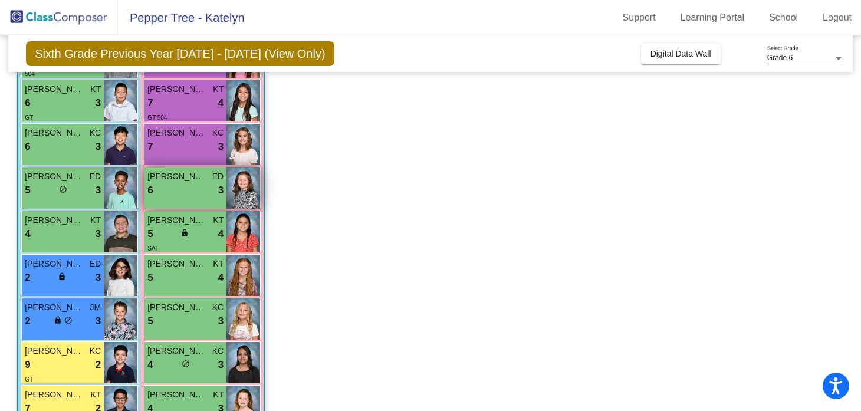
scroll to position [291, 0]
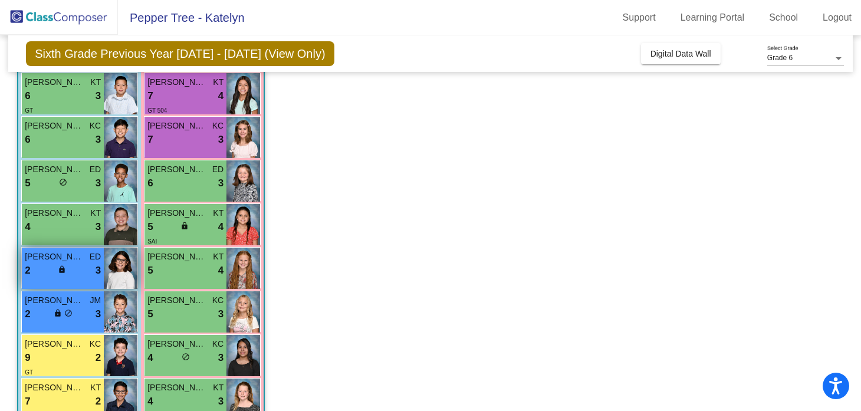
click at [63, 264] on div "2 lock do_not_disturb_alt 3" at bounding box center [63, 270] width 76 height 15
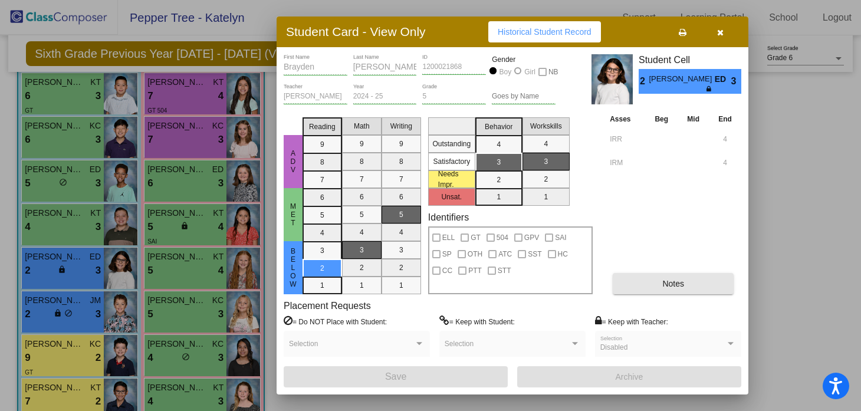
click at [644, 279] on button "Notes" at bounding box center [673, 283] width 121 height 21
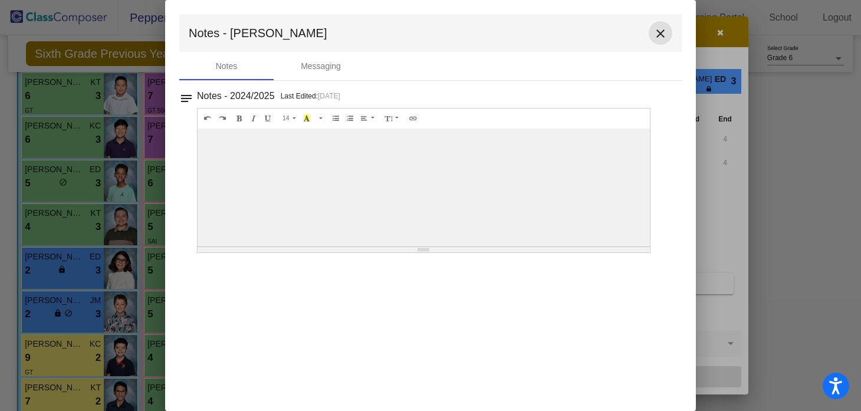
click at [651, 36] on button "close" at bounding box center [661, 33] width 24 height 24
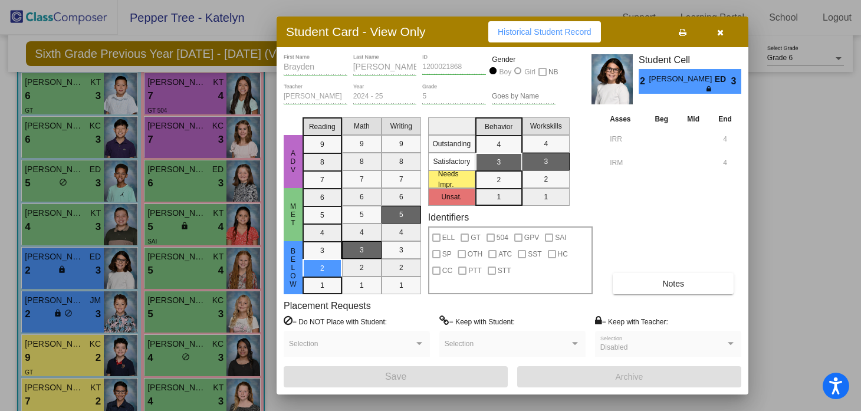
click at [723, 33] on icon "button" at bounding box center [720, 32] width 6 height 8
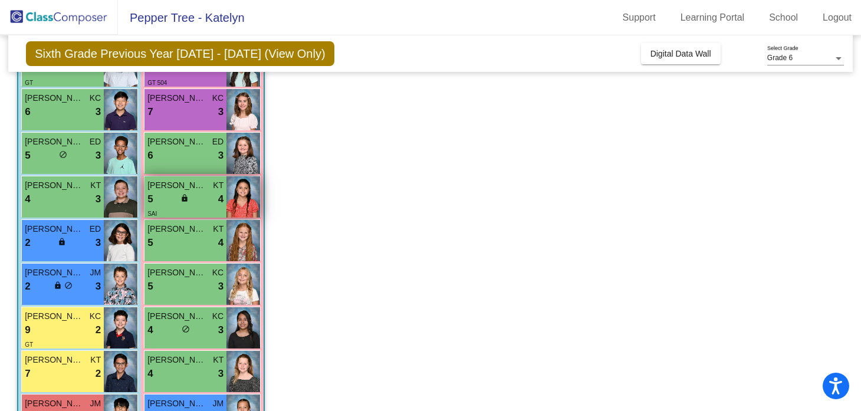
scroll to position [329, 0]
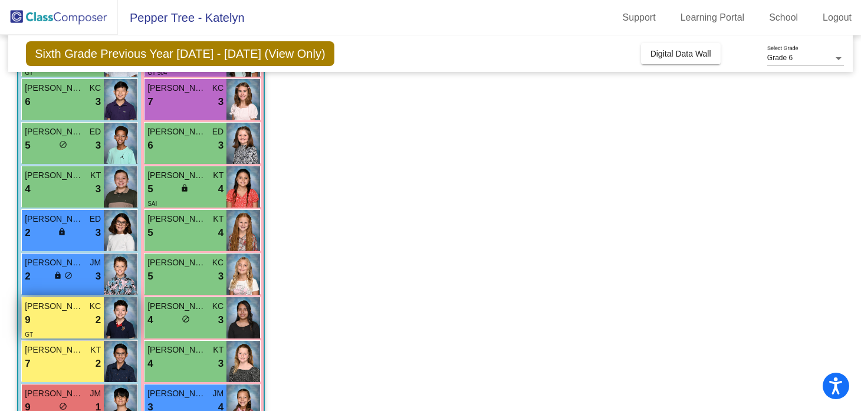
click at [57, 329] on div "GT" at bounding box center [63, 334] width 76 height 12
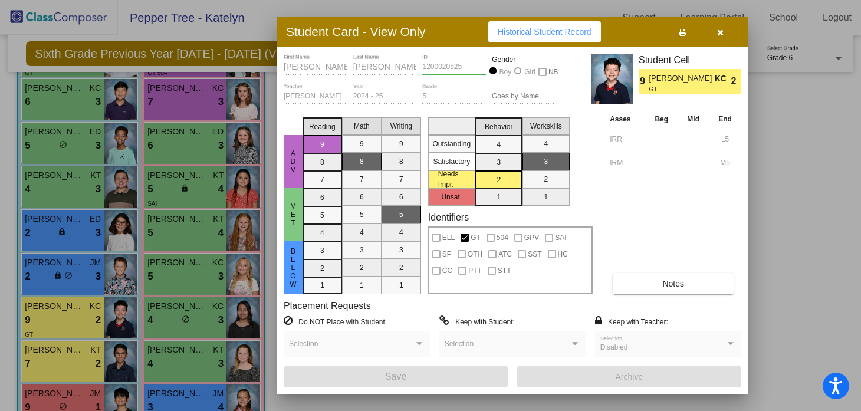
click at [628, 284] on button "Notes" at bounding box center [673, 283] width 121 height 21
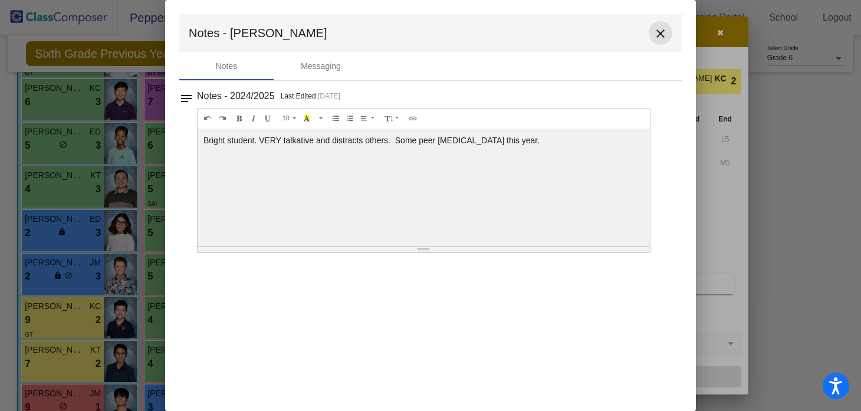
click at [657, 37] on mat-icon "close" at bounding box center [661, 34] width 14 height 14
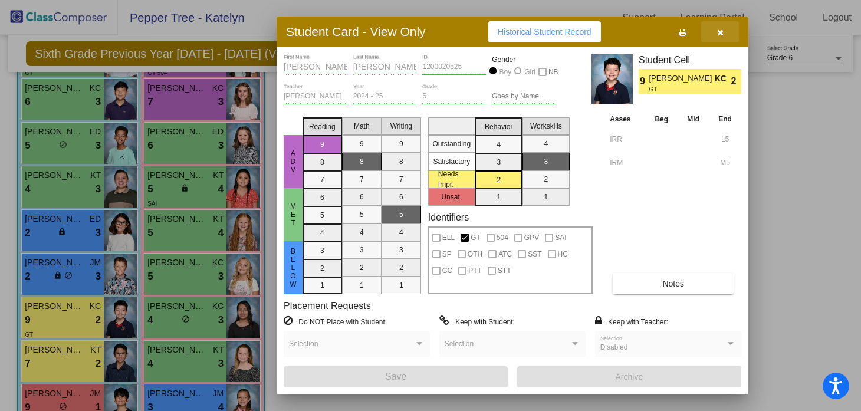
click at [724, 34] on button "button" at bounding box center [720, 31] width 38 height 21
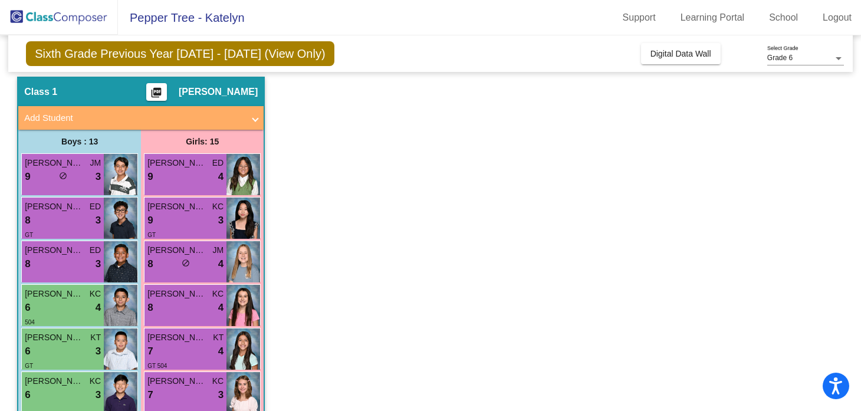
scroll to position [0, 0]
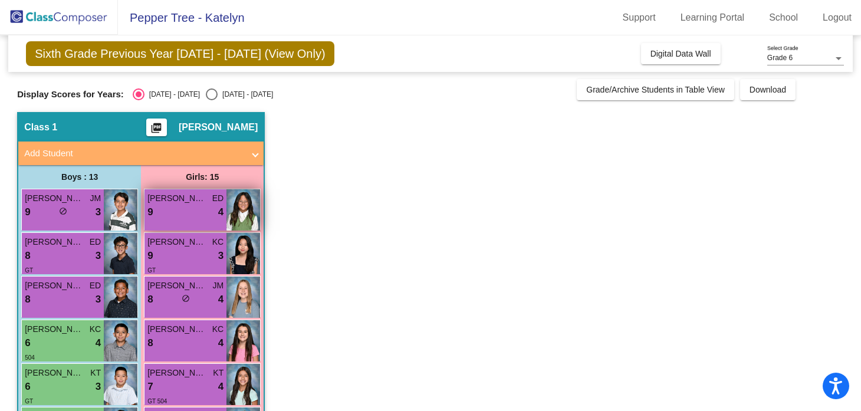
click at [175, 218] on div "9 lock do_not_disturb_alt 4" at bounding box center [185, 212] width 76 height 15
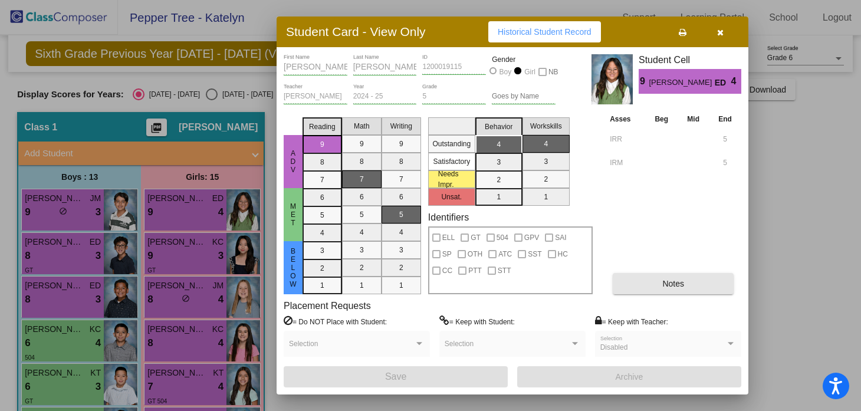
click at [656, 287] on button "Notes" at bounding box center [673, 283] width 121 height 21
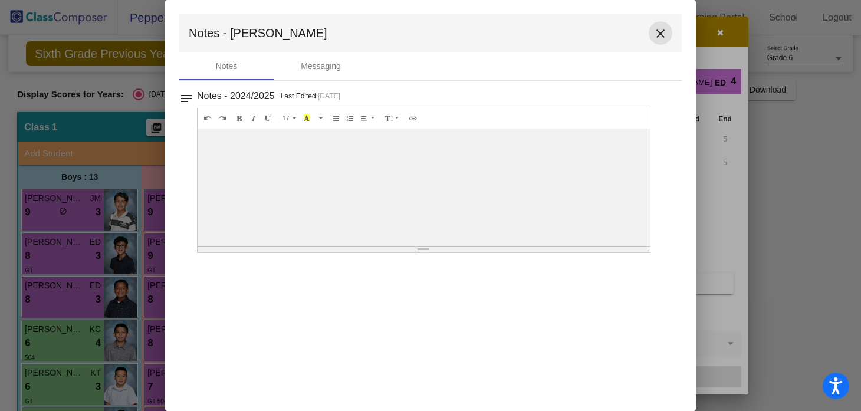
click at [657, 33] on mat-icon "close" at bounding box center [661, 34] width 14 height 14
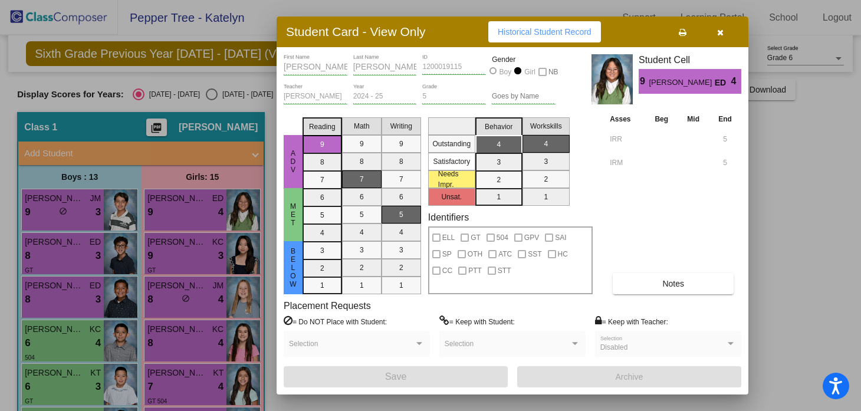
click at [720, 26] on button "button" at bounding box center [720, 31] width 38 height 21
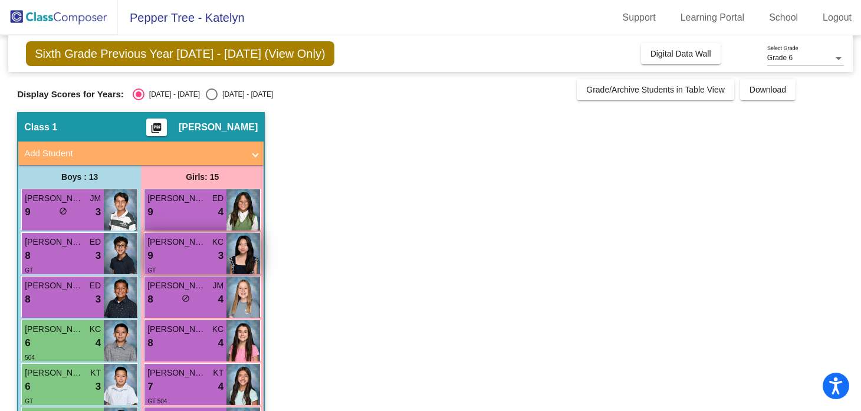
click at [203, 246] on span "[PERSON_NAME]" at bounding box center [176, 242] width 59 height 12
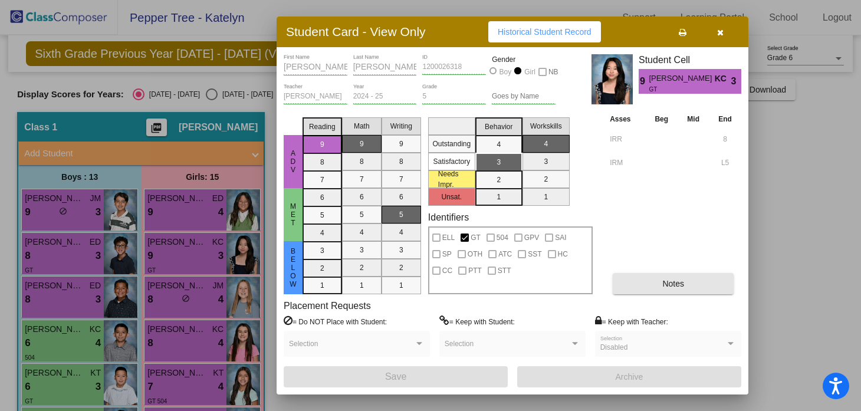
click at [655, 281] on button "Notes" at bounding box center [673, 283] width 121 height 21
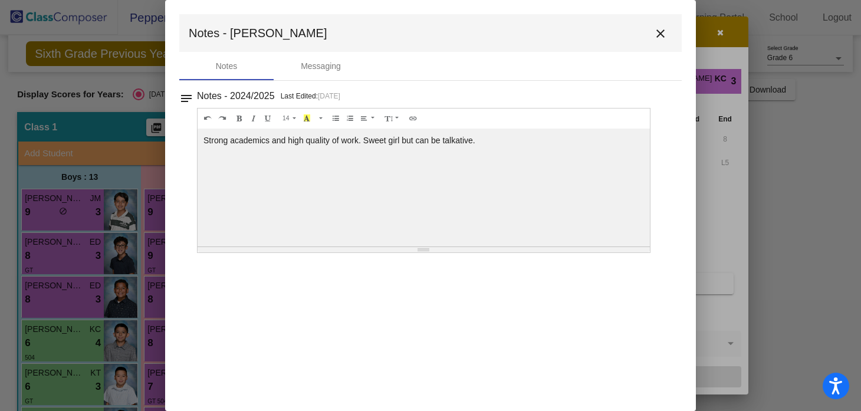
click at [661, 28] on mat-icon "close" at bounding box center [661, 34] width 14 height 14
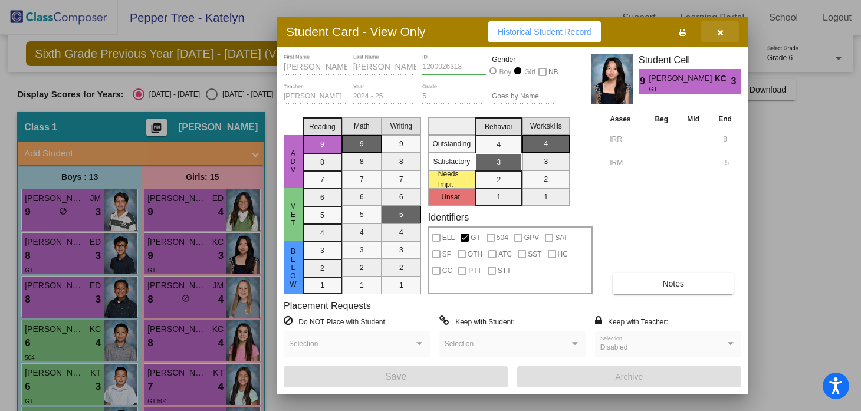
click at [714, 31] on button "button" at bounding box center [720, 31] width 38 height 21
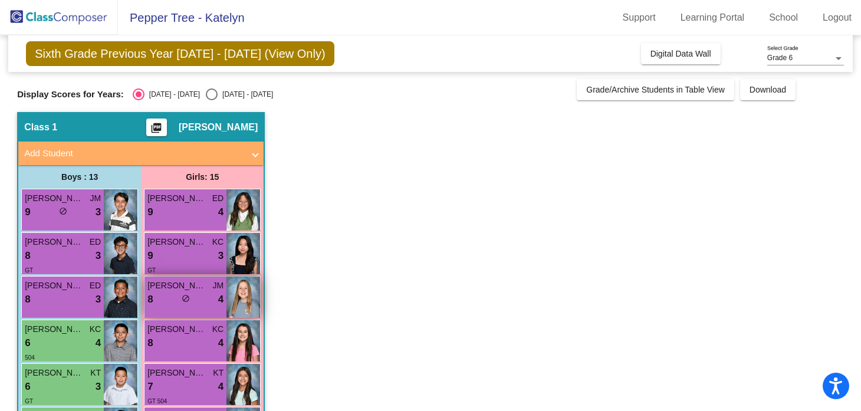
click at [161, 286] on span "[PERSON_NAME]" at bounding box center [176, 286] width 59 height 12
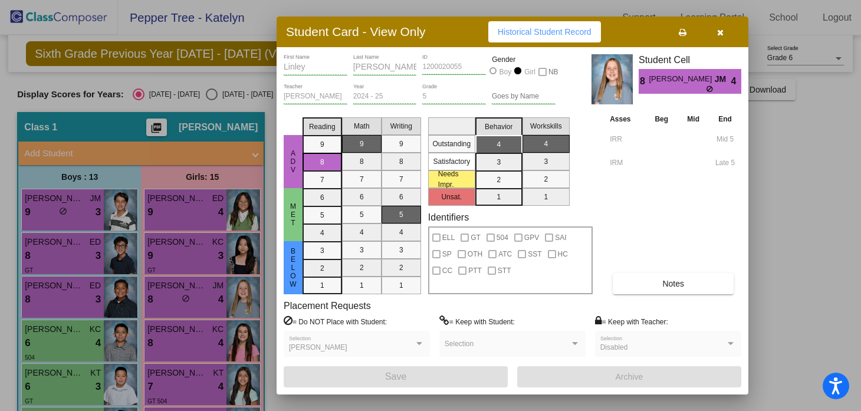
click at [688, 281] on button "Notes" at bounding box center [673, 283] width 121 height 21
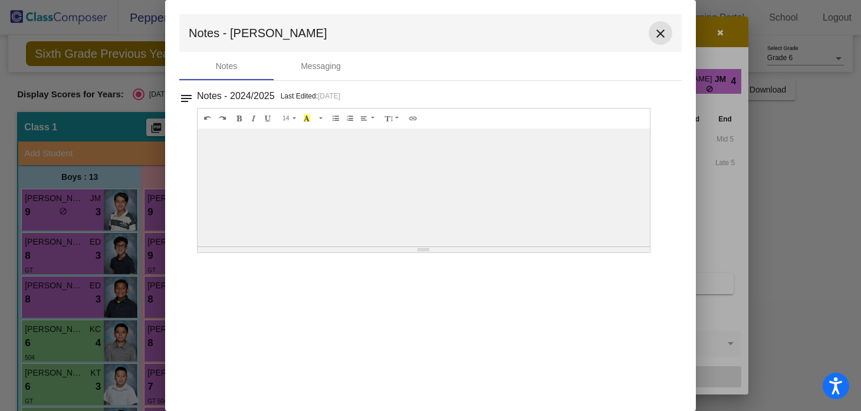
click at [654, 28] on mat-icon "close" at bounding box center [661, 34] width 14 height 14
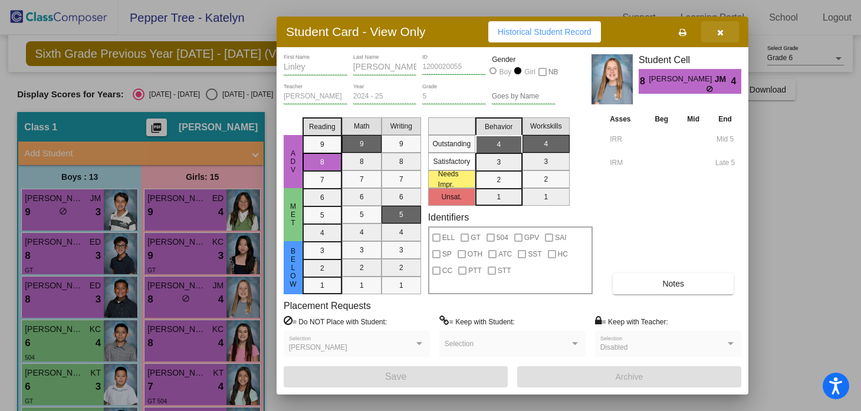
click at [713, 31] on button "button" at bounding box center [720, 31] width 38 height 21
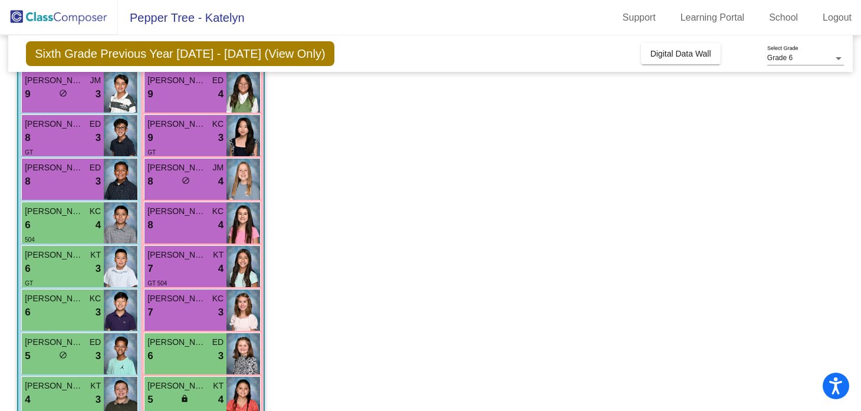
scroll to position [120, 0]
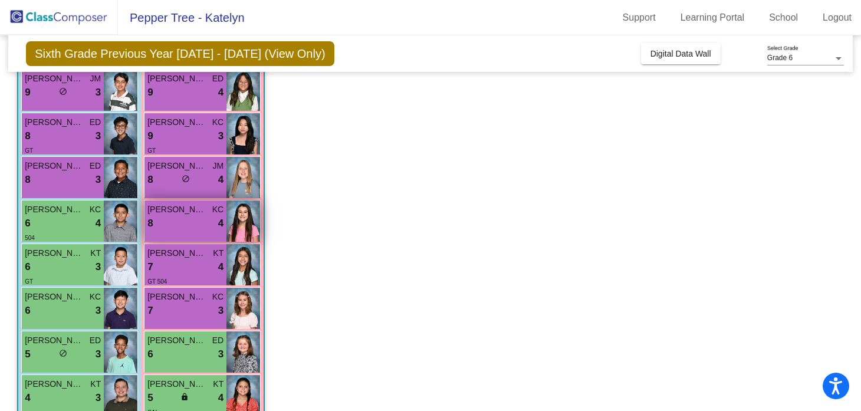
click at [187, 222] on div "8 lock do_not_disturb_alt 4" at bounding box center [185, 223] width 76 height 15
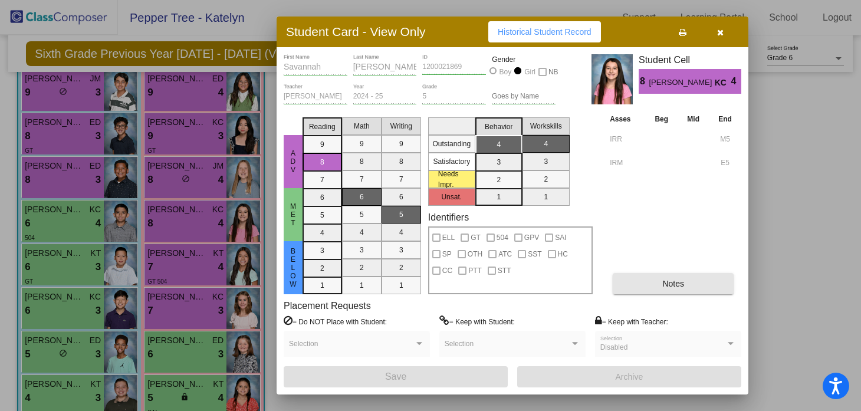
click at [673, 291] on button "Notes" at bounding box center [673, 283] width 121 height 21
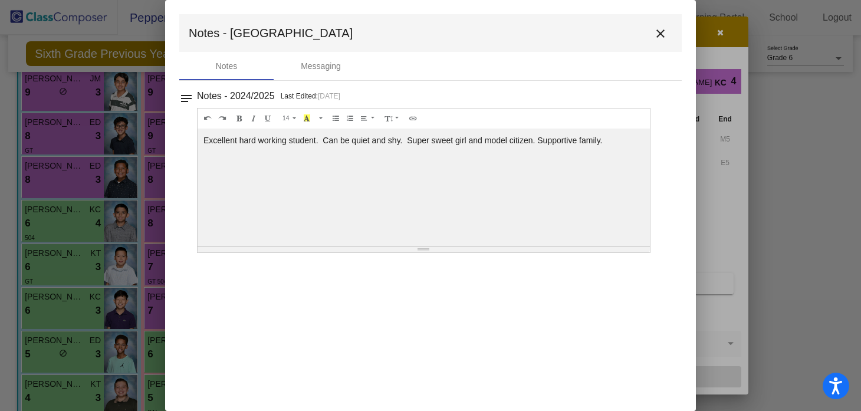
click at [667, 27] on mat-icon "close" at bounding box center [661, 34] width 14 height 14
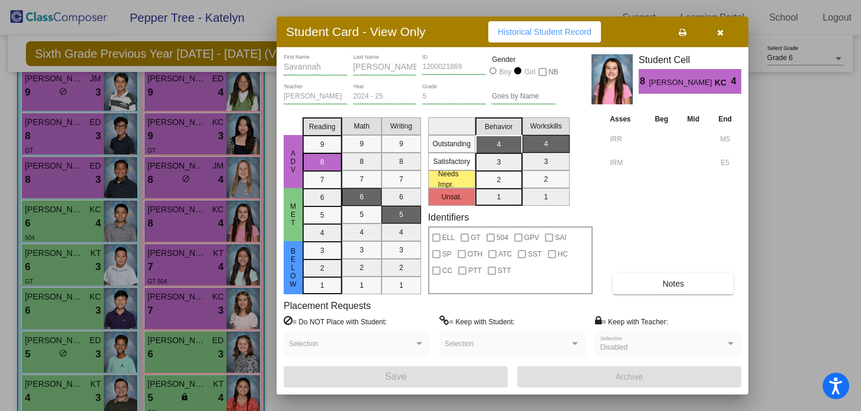
click at [722, 32] on icon "button" at bounding box center [720, 32] width 6 height 8
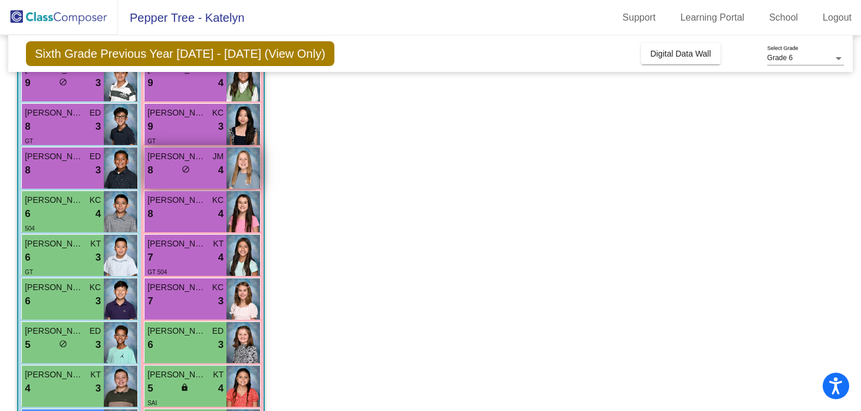
scroll to position [130, 0]
click at [183, 157] on span "[PERSON_NAME]" at bounding box center [176, 156] width 59 height 12
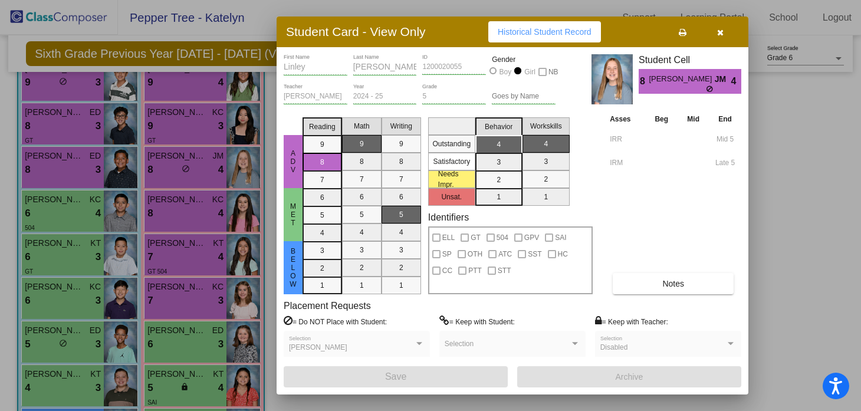
click at [720, 37] on button "button" at bounding box center [720, 31] width 38 height 21
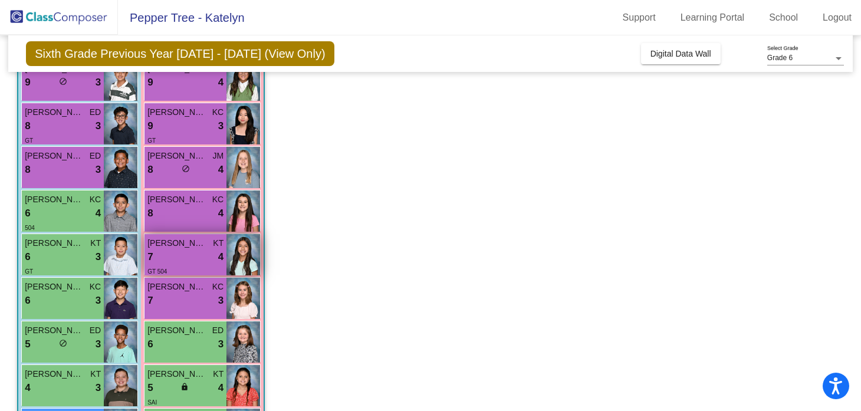
scroll to position [141, 0]
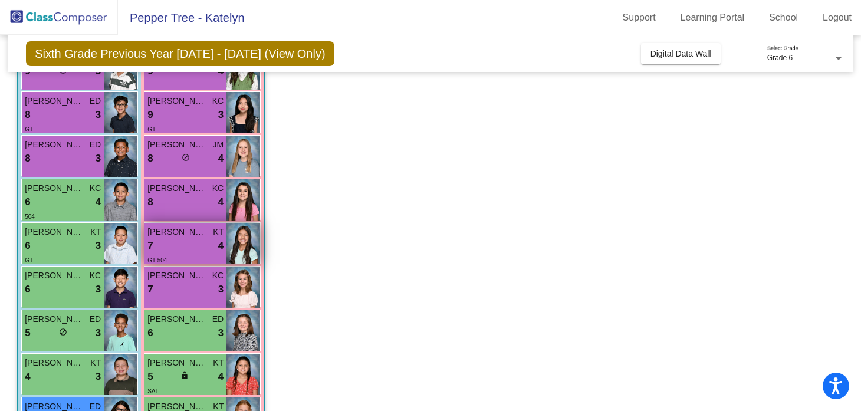
click at [172, 251] on div "7 lock do_not_disturb_alt 4" at bounding box center [185, 245] width 76 height 15
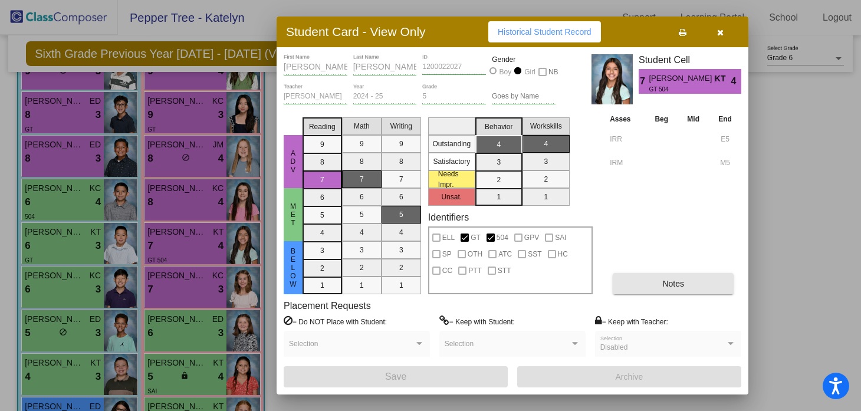
click at [646, 285] on button "Notes" at bounding box center [673, 283] width 121 height 21
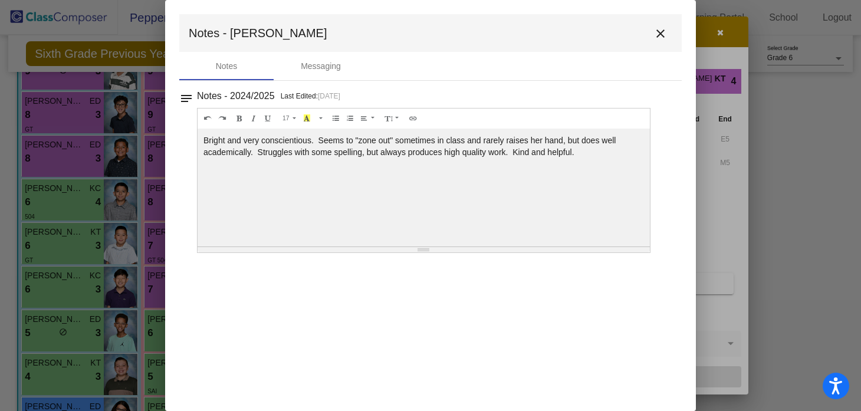
click at [667, 29] on mat-icon "close" at bounding box center [661, 34] width 14 height 14
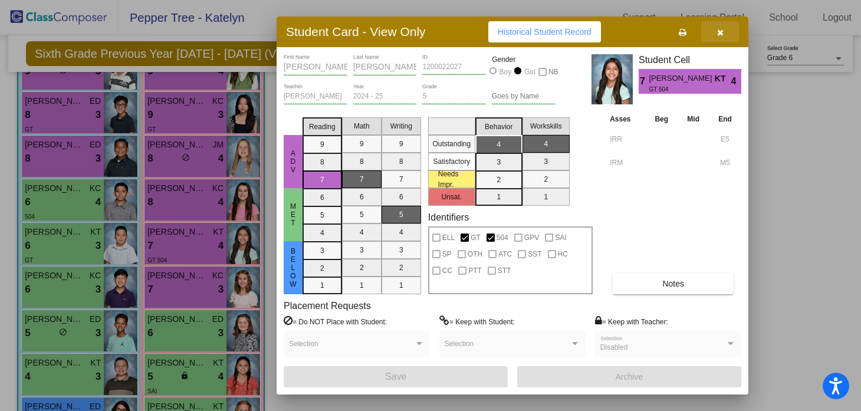
click at [710, 29] on button "button" at bounding box center [720, 31] width 38 height 21
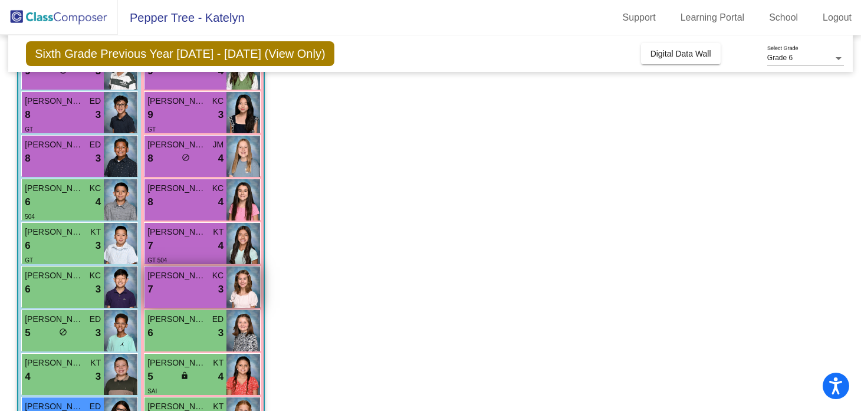
click at [186, 297] on div "7 lock do_not_disturb_alt 3" at bounding box center [185, 289] width 76 height 15
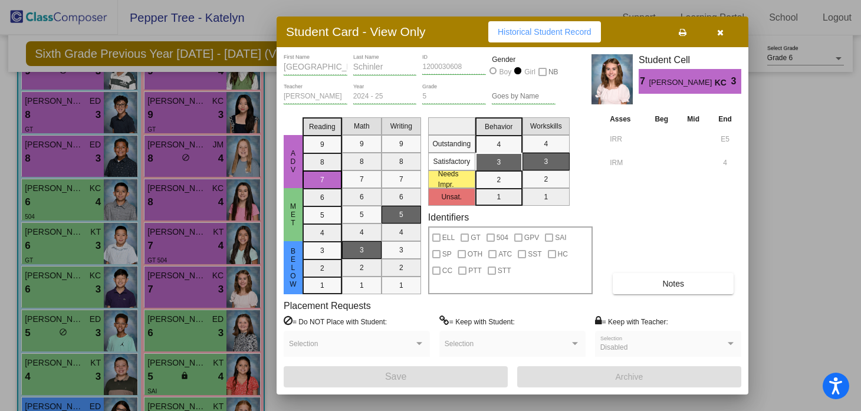
click at [651, 288] on button "Notes" at bounding box center [673, 283] width 121 height 21
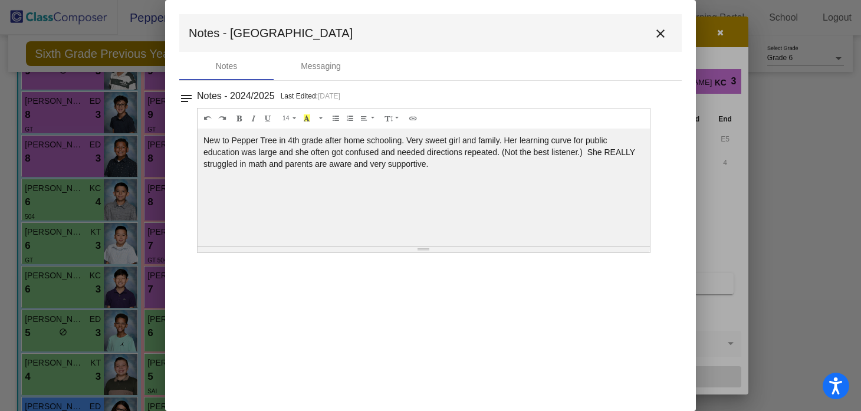
click at [666, 28] on mat-icon "close" at bounding box center [661, 34] width 14 height 14
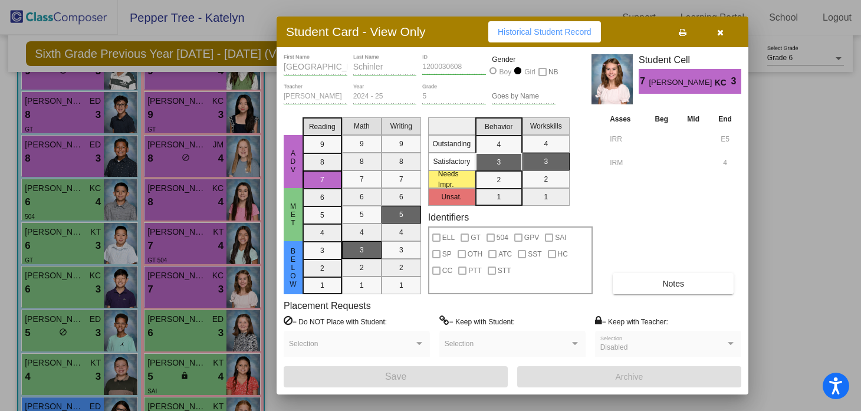
click at [717, 33] on icon "button" at bounding box center [720, 32] width 6 height 8
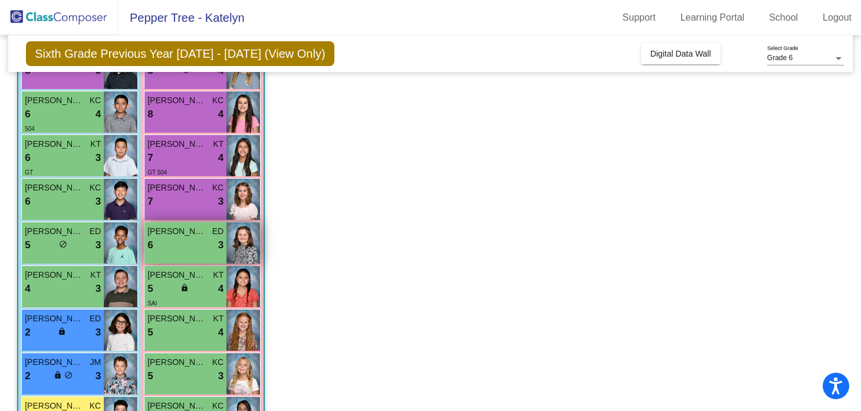
scroll to position [233, 0]
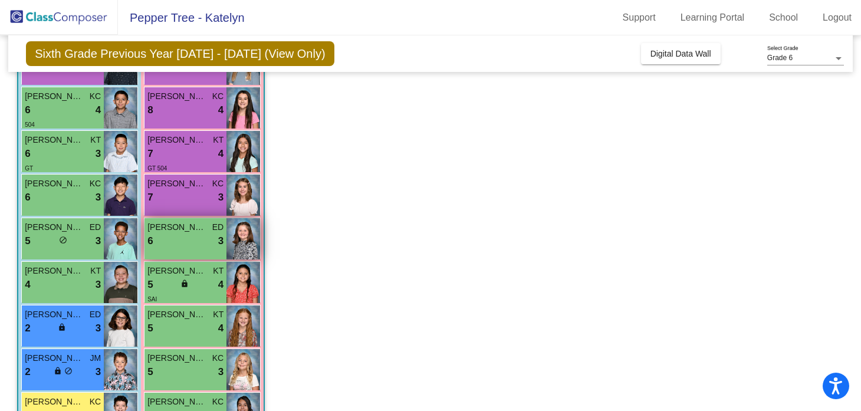
click at [168, 236] on div "6 lock do_not_disturb_alt 3" at bounding box center [185, 241] width 76 height 15
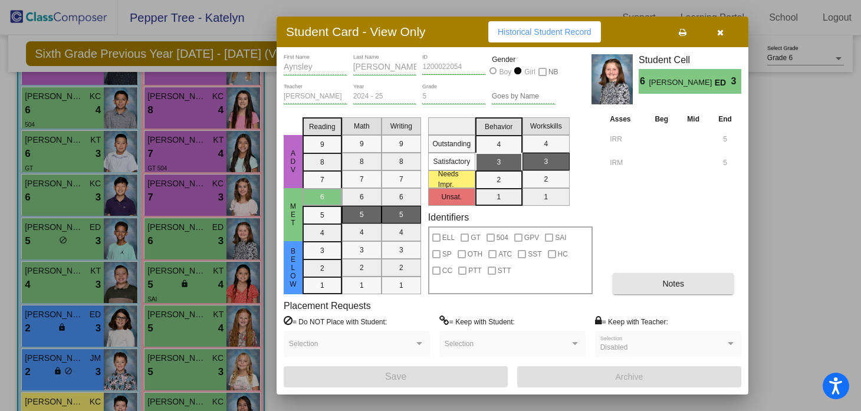
click at [666, 290] on button "Notes" at bounding box center [673, 283] width 121 height 21
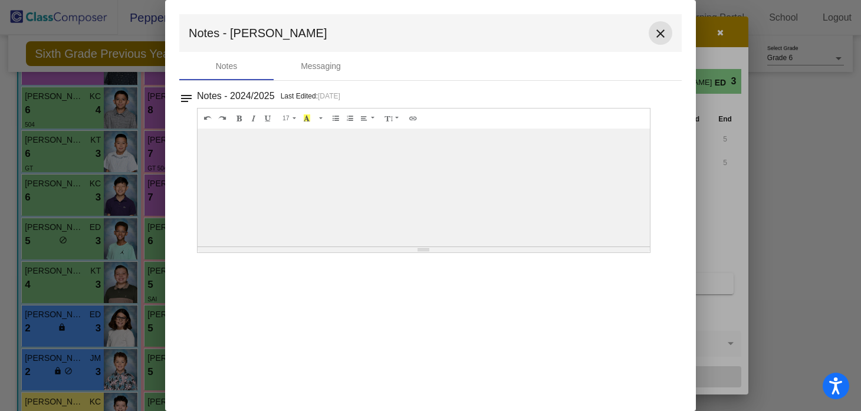
click at [661, 33] on mat-icon "close" at bounding box center [661, 34] width 14 height 14
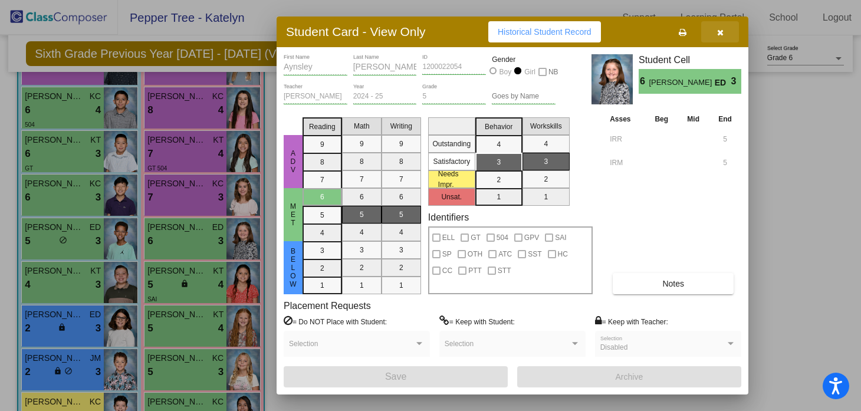
click at [717, 32] on icon "button" at bounding box center [720, 32] width 6 height 8
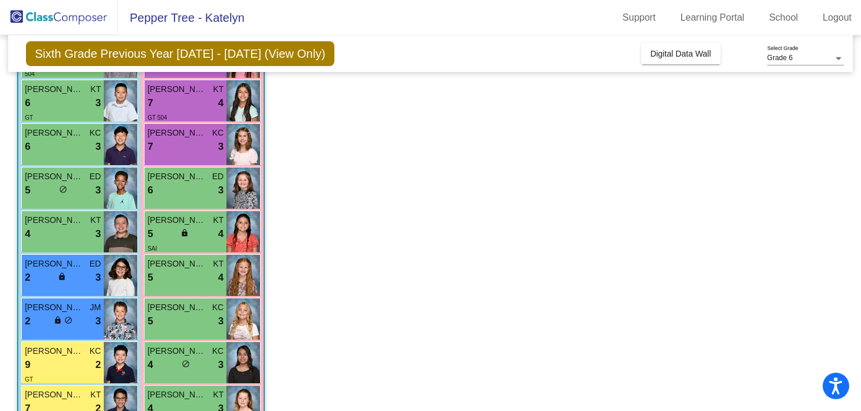
scroll to position [292, 0]
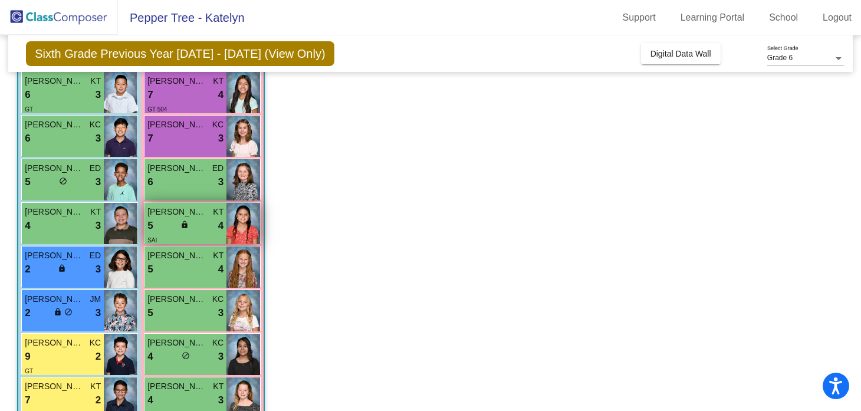
click at [187, 212] on span "[PERSON_NAME]" at bounding box center [176, 212] width 59 height 12
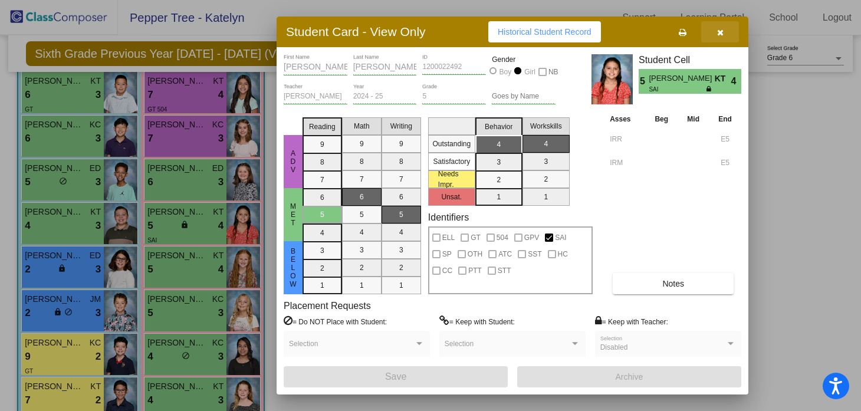
click at [727, 35] on button "button" at bounding box center [720, 31] width 38 height 21
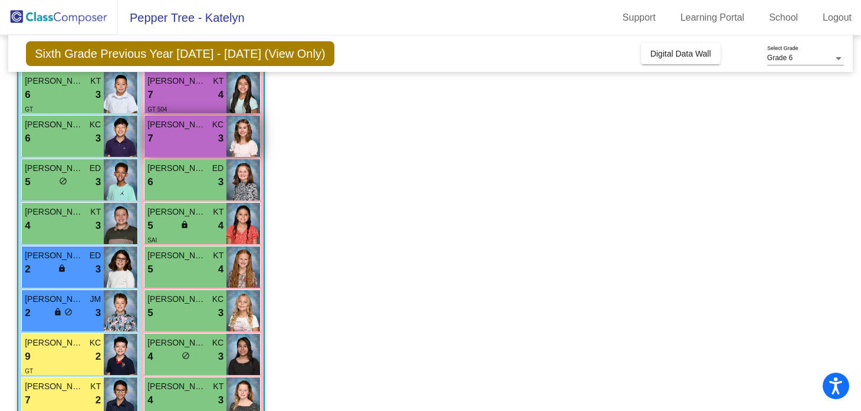
click at [187, 129] on span "[PERSON_NAME]" at bounding box center [176, 125] width 59 height 12
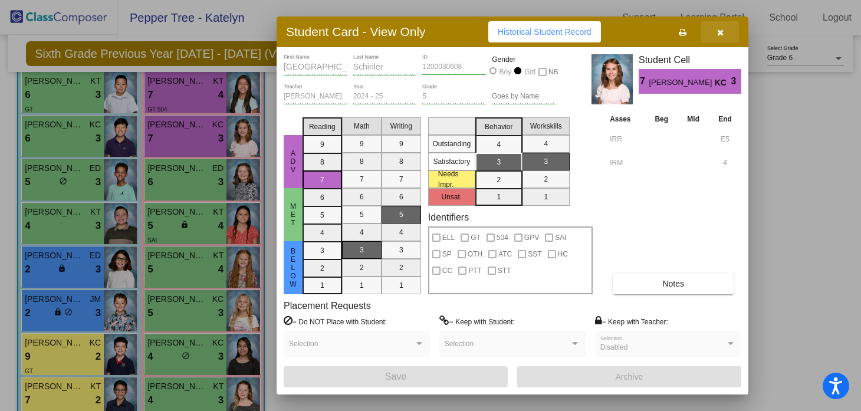
click at [715, 32] on button "button" at bounding box center [720, 31] width 38 height 21
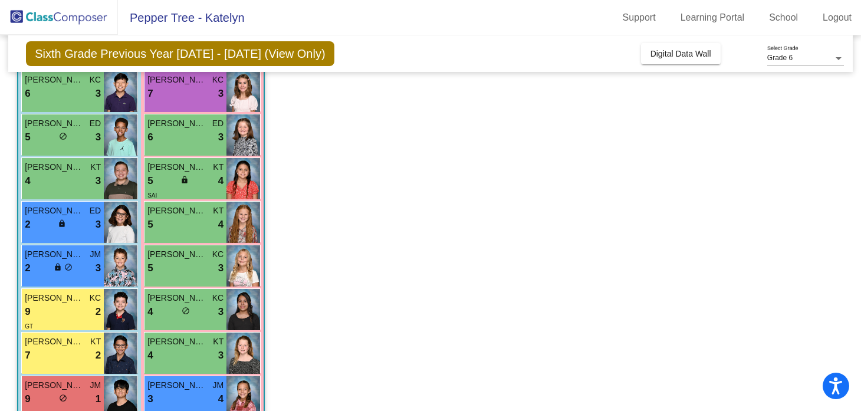
scroll to position [350, 0]
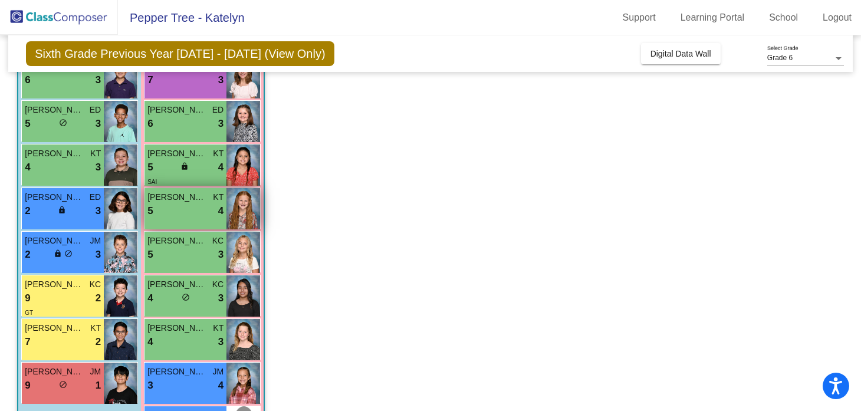
click at [199, 211] on div "5 lock do_not_disturb_alt 4" at bounding box center [185, 211] width 76 height 15
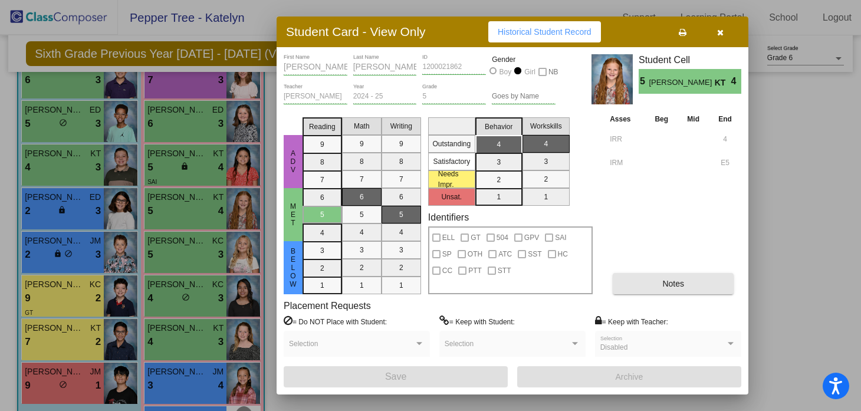
click at [671, 284] on span "Notes" at bounding box center [674, 283] width 22 height 9
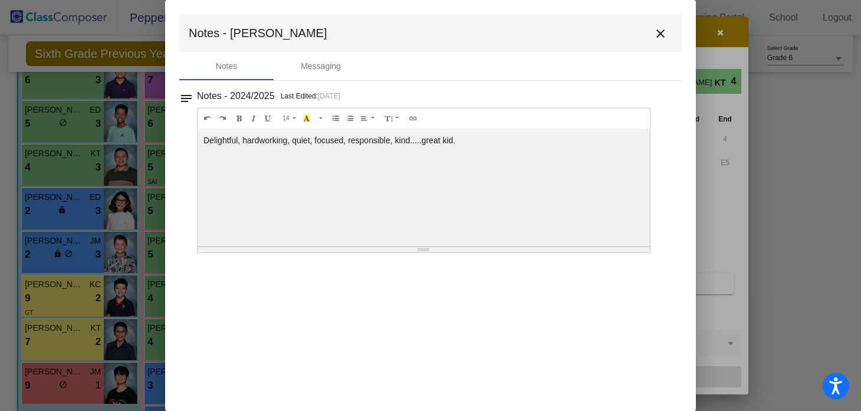
click at [665, 22] on button "close" at bounding box center [661, 33] width 24 height 24
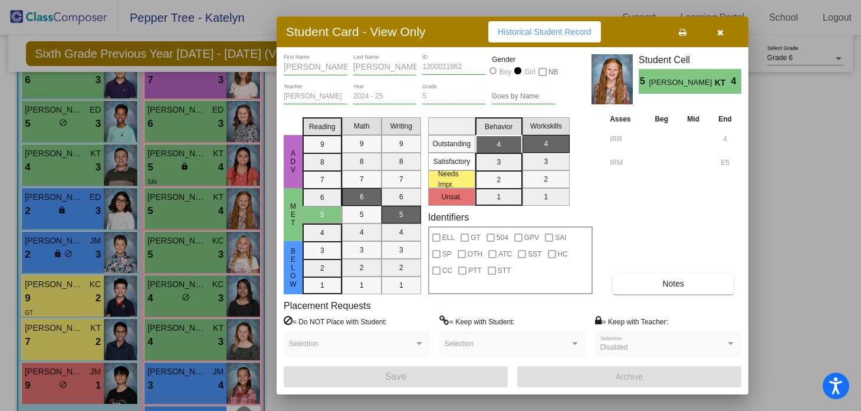
click at [723, 35] on button "button" at bounding box center [720, 31] width 38 height 21
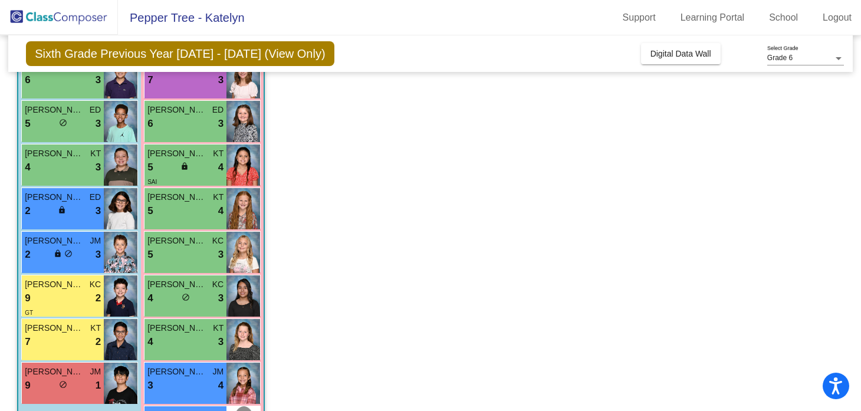
scroll to position [381, 0]
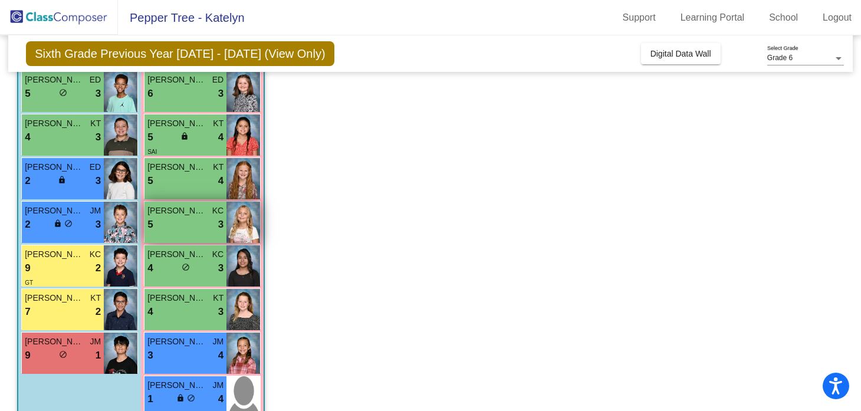
click at [196, 222] on div "5 lock do_not_disturb_alt 3" at bounding box center [185, 224] width 76 height 15
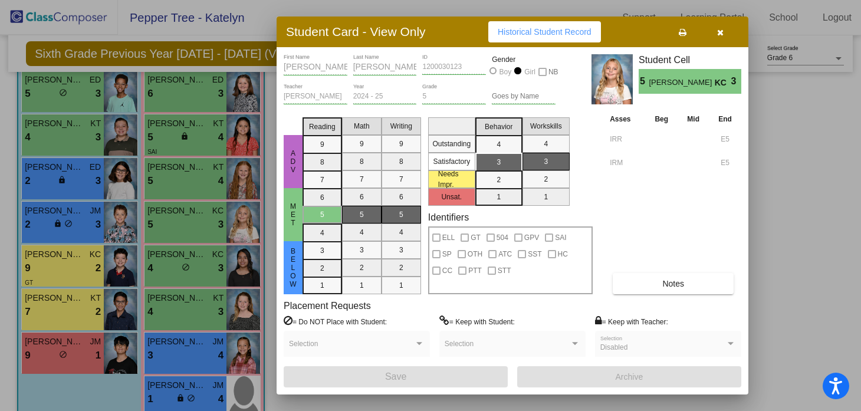
click at [646, 286] on button "Notes" at bounding box center [673, 283] width 121 height 21
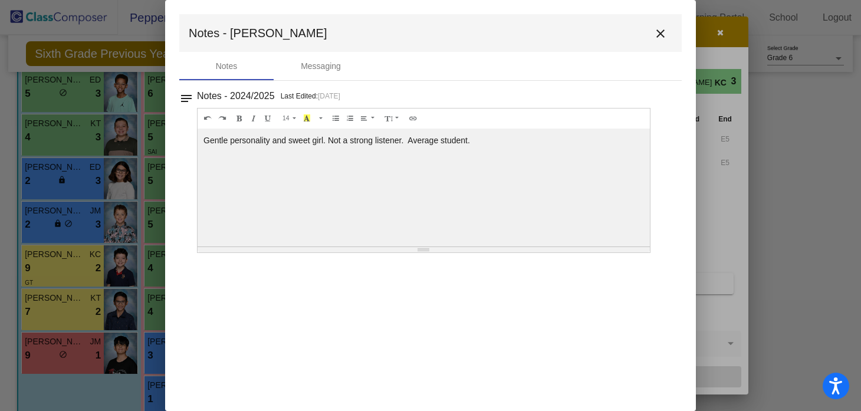
click at [655, 33] on mat-icon "close" at bounding box center [661, 34] width 14 height 14
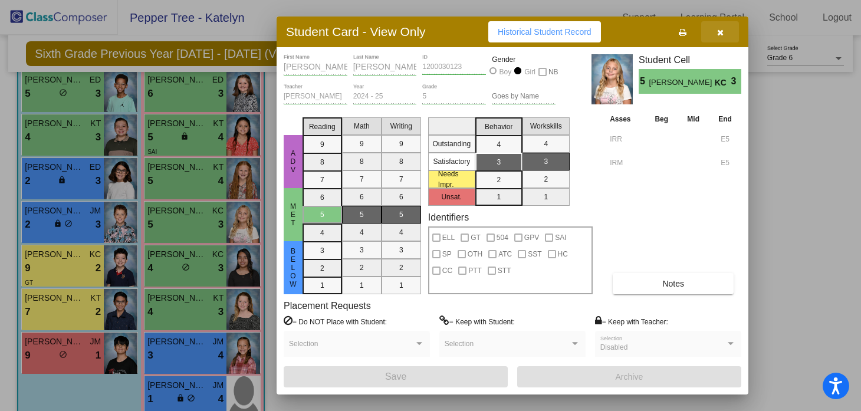
click at [728, 34] on button "button" at bounding box center [720, 31] width 38 height 21
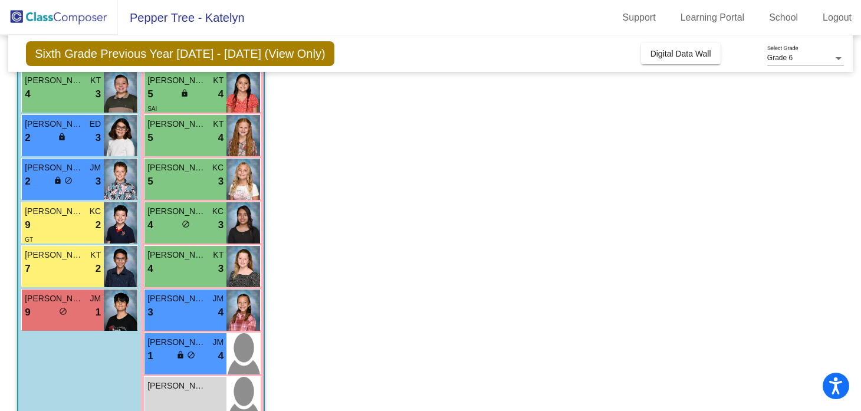
scroll to position [424, 0]
click at [183, 235] on div "[PERSON_NAME] KC 4 lock do_not_disturb_alt 3" at bounding box center [186, 222] width 82 height 41
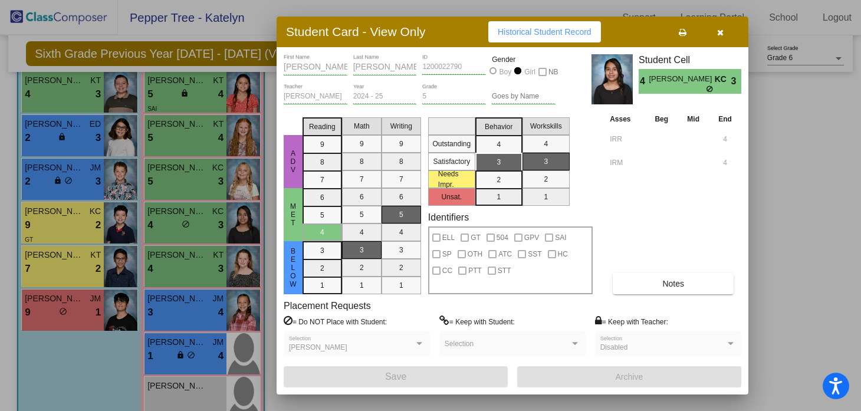
click at [714, 286] on button "Notes" at bounding box center [673, 283] width 121 height 21
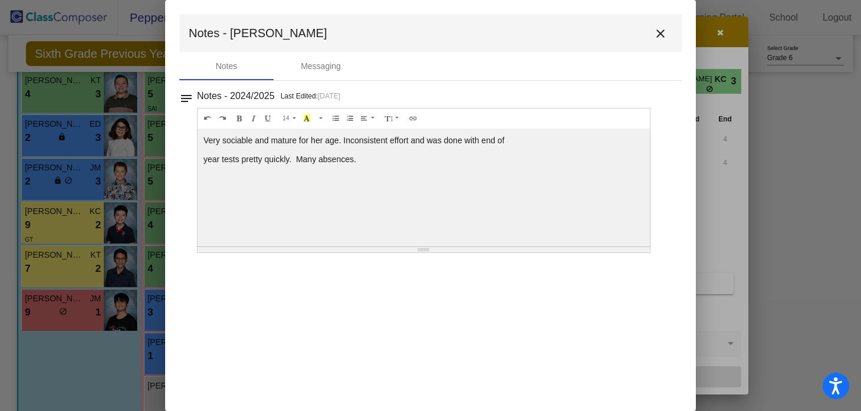
click at [659, 34] on mat-icon "close" at bounding box center [661, 34] width 14 height 14
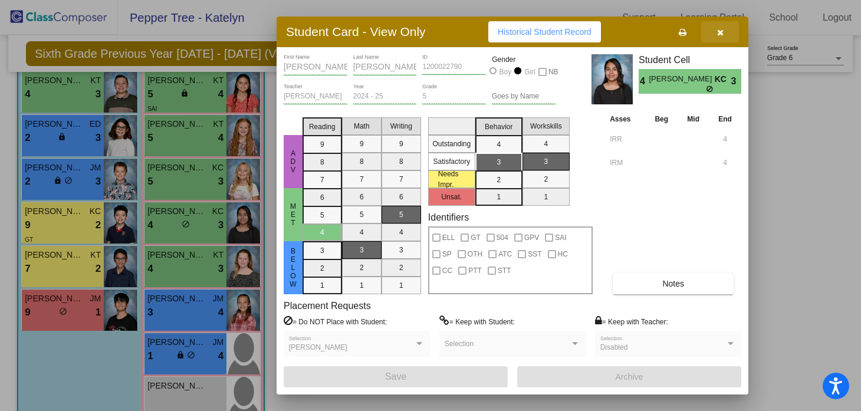
click at [722, 32] on icon "button" at bounding box center [720, 32] width 6 height 8
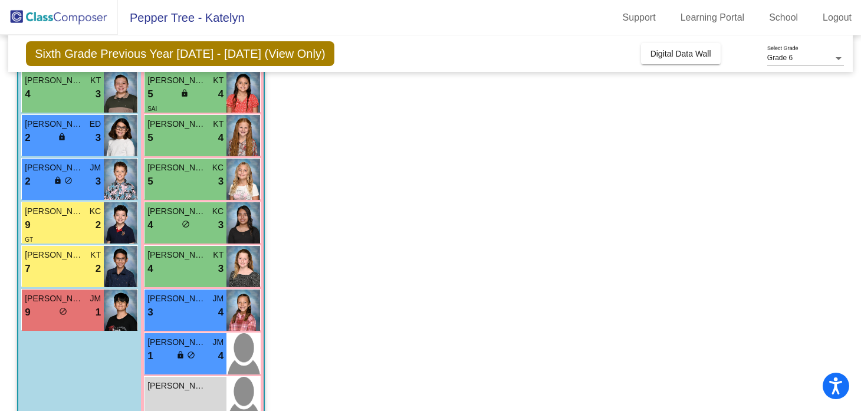
scroll to position [451, 0]
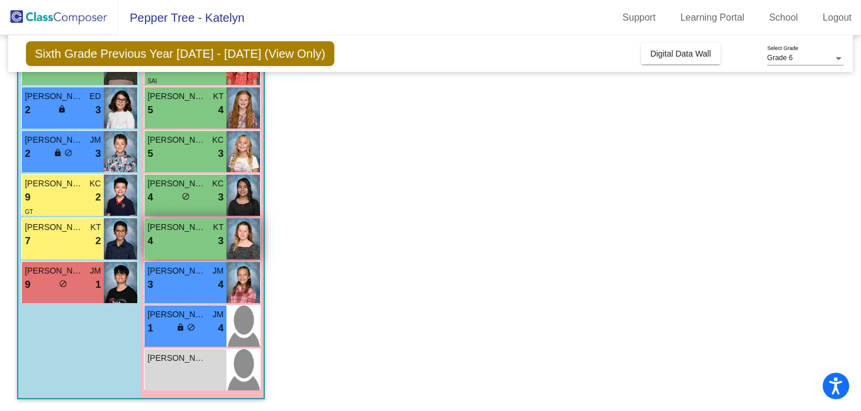
click at [189, 235] on div "4 lock do_not_disturb_alt 3" at bounding box center [185, 241] width 76 height 15
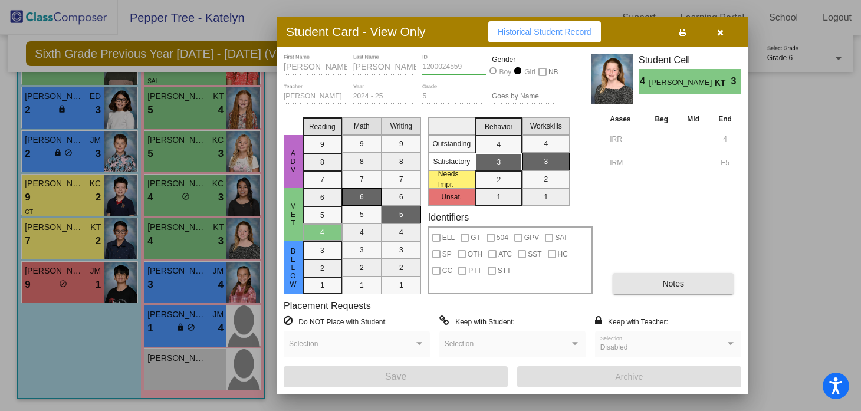
click at [667, 280] on span "Notes" at bounding box center [674, 283] width 22 height 9
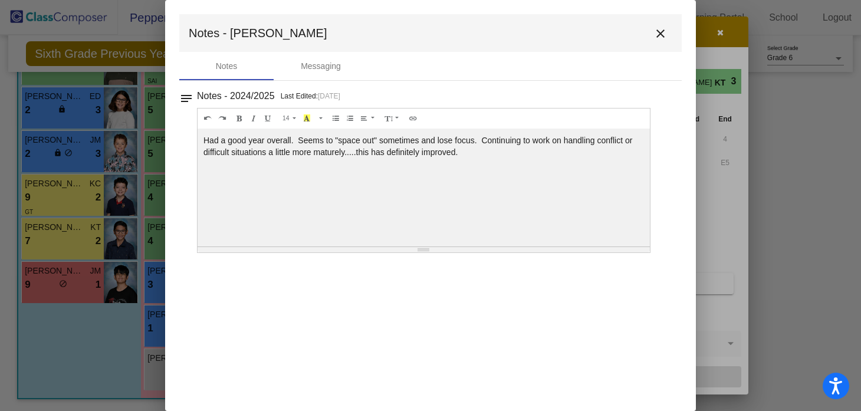
click at [648, 32] on mat-toolbar "Notes - [PERSON_NAME] close" at bounding box center [430, 33] width 503 height 38
click at [669, 32] on button "close" at bounding box center [661, 33] width 24 height 24
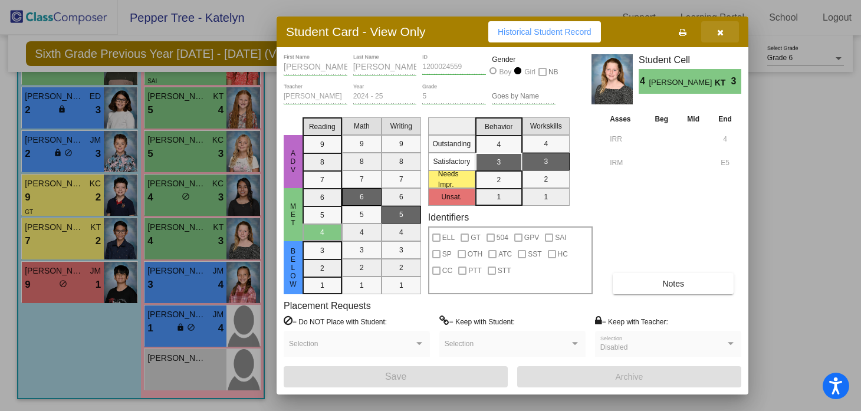
click at [717, 35] on icon "button" at bounding box center [720, 32] width 6 height 8
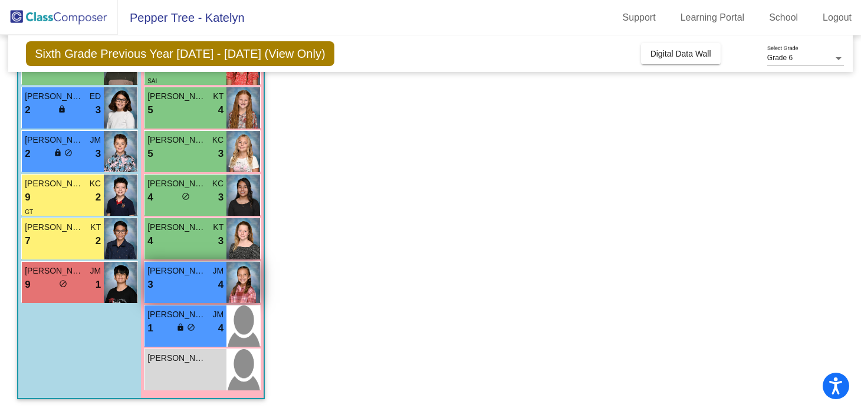
click at [208, 285] on div "3 lock do_not_disturb_alt 4" at bounding box center [185, 284] width 76 height 15
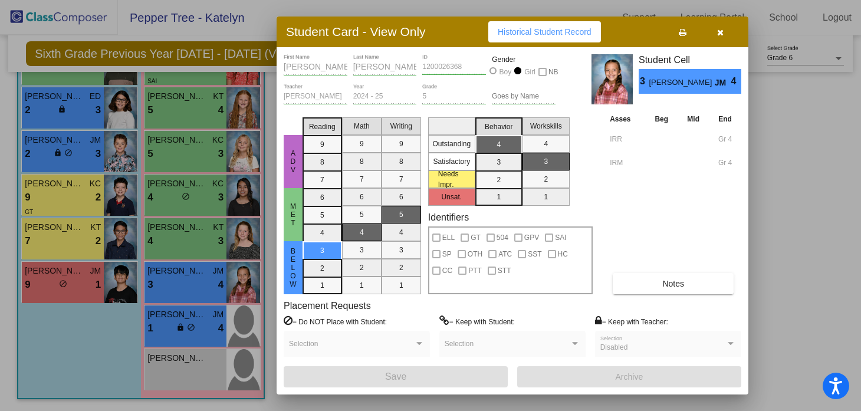
click at [727, 26] on button "button" at bounding box center [720, 31] width 38 height 21
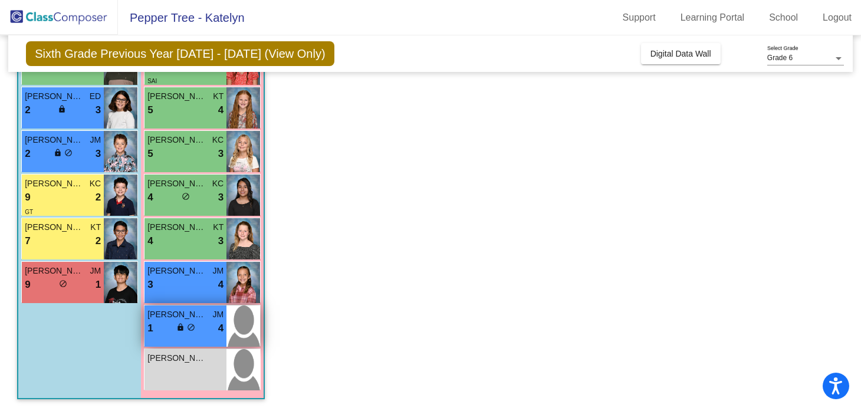
click at [206, 327] on div "1 lock do_not_disturb_alt 4" at bounding box center [185, 328] width 76 height 15
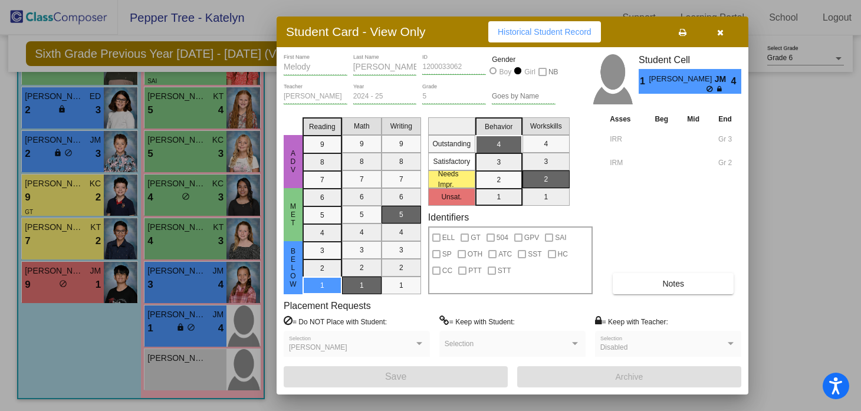
click at [717, 35] on icon "button" at bounding box center [720, 32] width 6 height 8
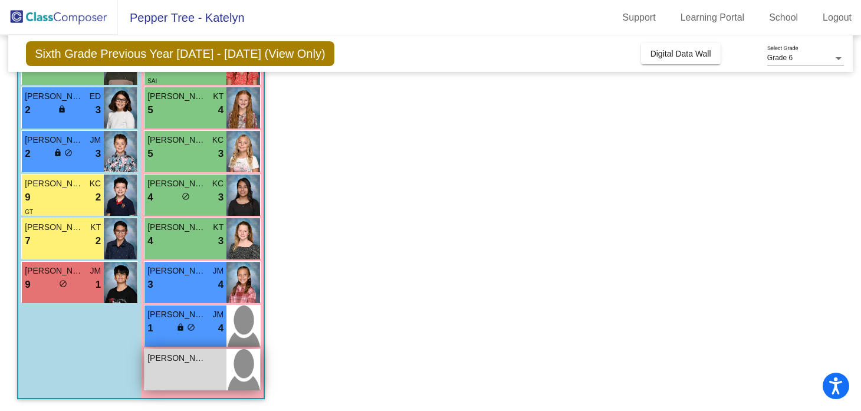
click at [206, 382] on div "[PERSON_NAME] lock do_not_disturb_alt" at bounding box center [186, 369] width 82 height 41
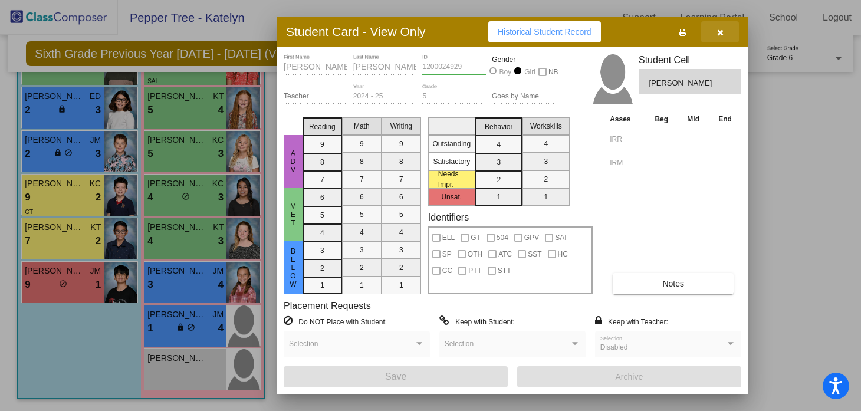
click at [719, 33] on icon "button" at bounding box center [720, 32] width 6 height 8
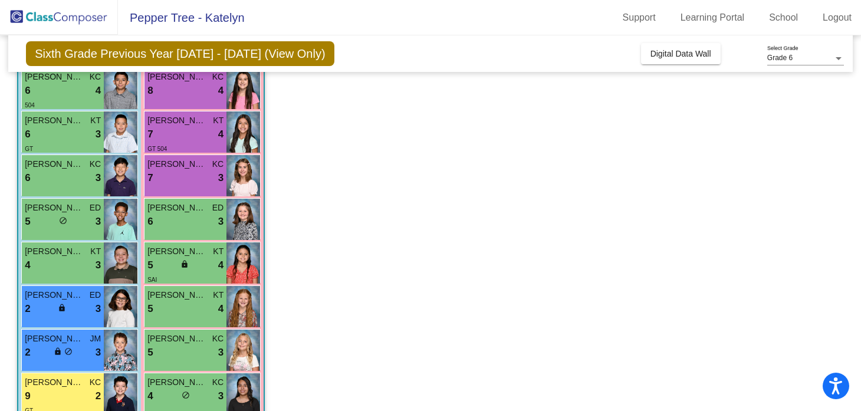
scroll to position [0, 0]
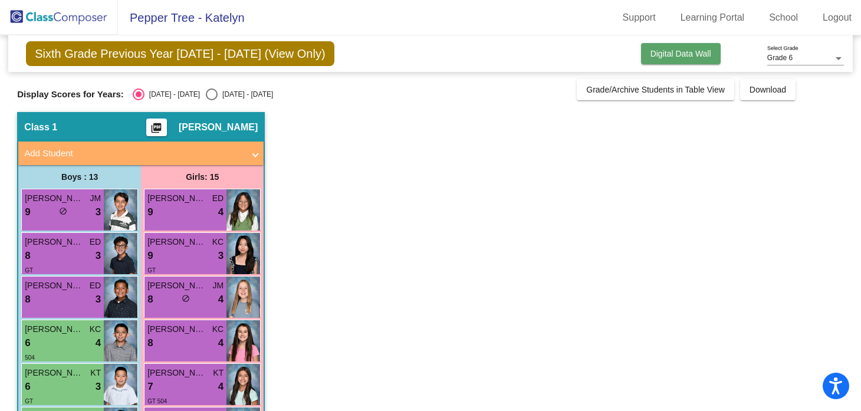
click at [667, 47] on button "Digital Data Wall" at bounding box center [681, 53] width 80 height 21
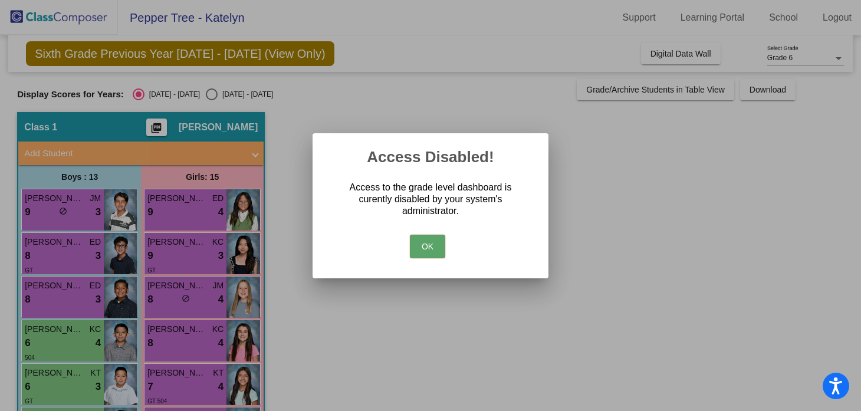
click at [435, 250] on button "OK" at bounding box center [427, 247] width 35 height 24
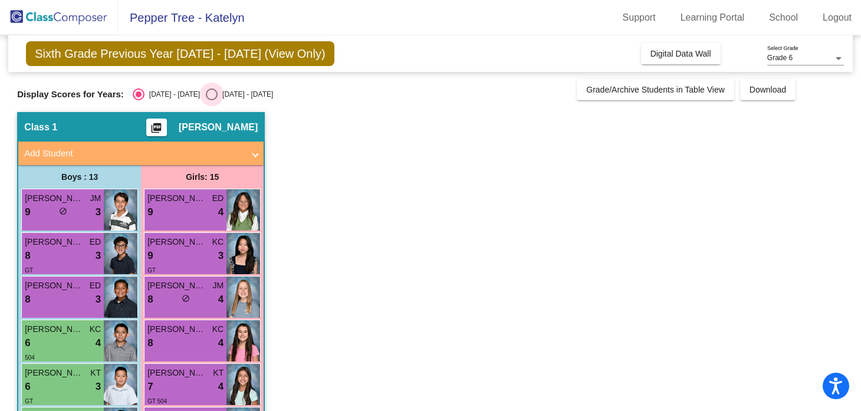
click at [206, 99] on div "Select an option" at bounding box center [212, 94] width 12 height 12
click at [211, 100] on input "[DATE] - [DATE]" at bounding box center [211, 100] width 1 height 1
radio input "true"
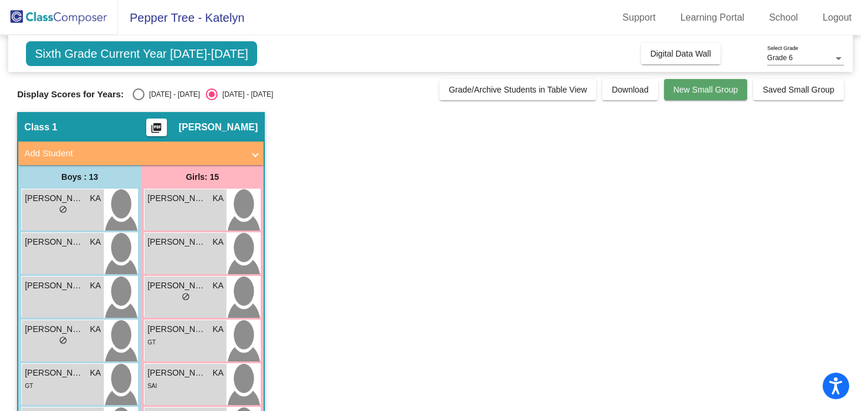
click at [690, 90] on span "New Small Group" at bounding box center [706, 89] width 65 height 9
click at [140, 94] on div "Select an option" at bounding box center [139, 94] width 12 height 12
click at [139, 100] on input "[DATE] - [DATE]" at bounding box center [138, 100] width 1 height 1
radio input "true"
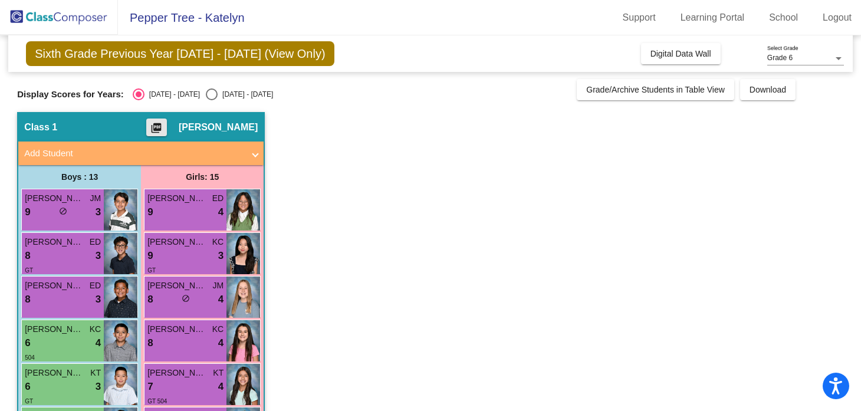
click at [163, 133] on mat-icon "picture_as_pdf" at bounding box center [156, 130] width 14 height 17
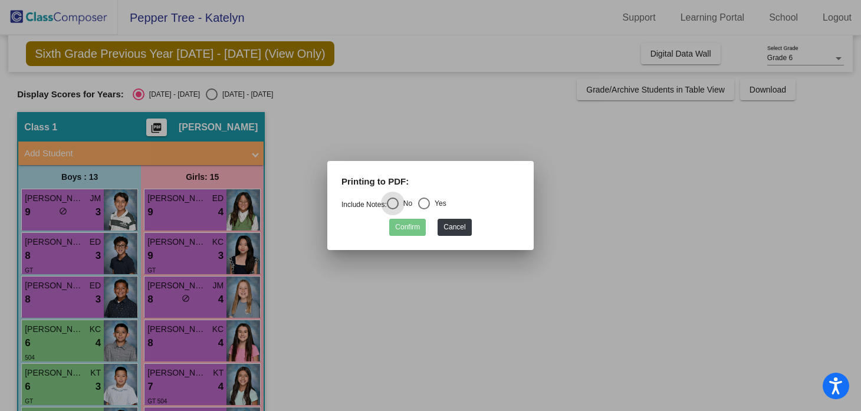
click at [430, 208] on div "Select an option" at bounding box center [424, 204] width 12 height 12
click at [424, 209] on input "Yes" at bounding box center [424, 209] width 1 height 1
radio input "true"
click at [418, 227] on button "Confirm" at bounding box center [407, 227] width 37 height 17
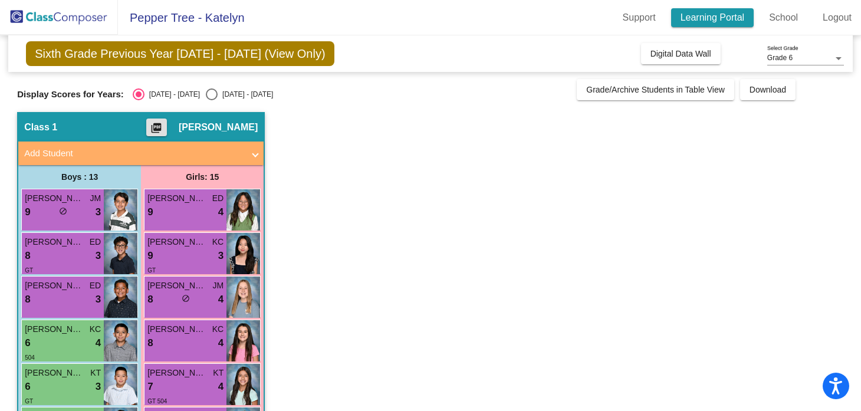
click at [736, 23] on link "Learning Portal" at bounding box center [712, 17] width 83 height 19
